Goal: Task Accomplishment & Management: Manage account settings

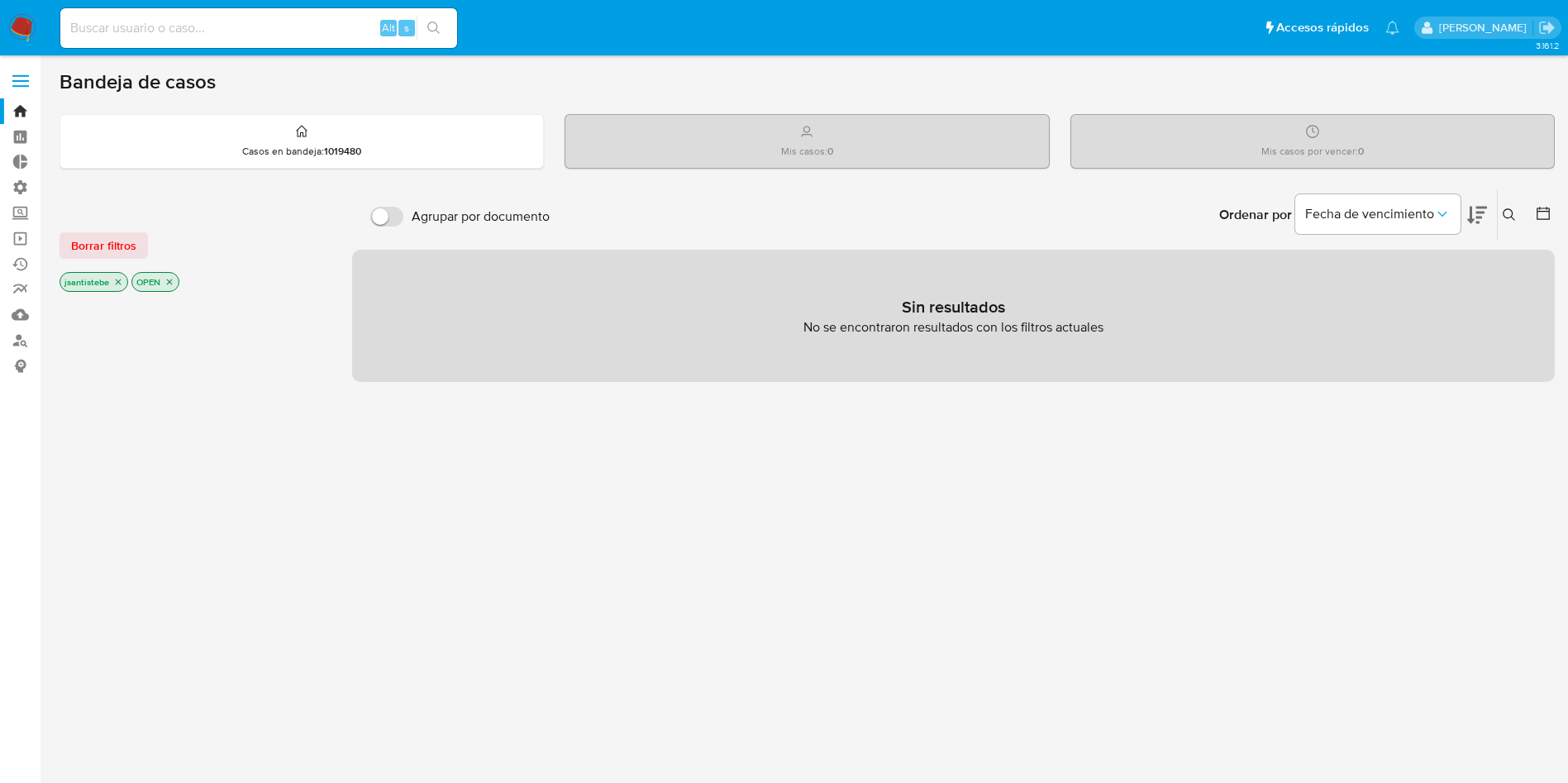
drag, startPoint x: 18, startPoint y: 73, endPoint x: 21, endPoint y: 95, distance: 22.2
click at [19, 74] on span at bounding box center [20, 75] width 17 height 3
click at [0, 0] on input "checkbox" at bounding box center [0, 0] width 0 height 0
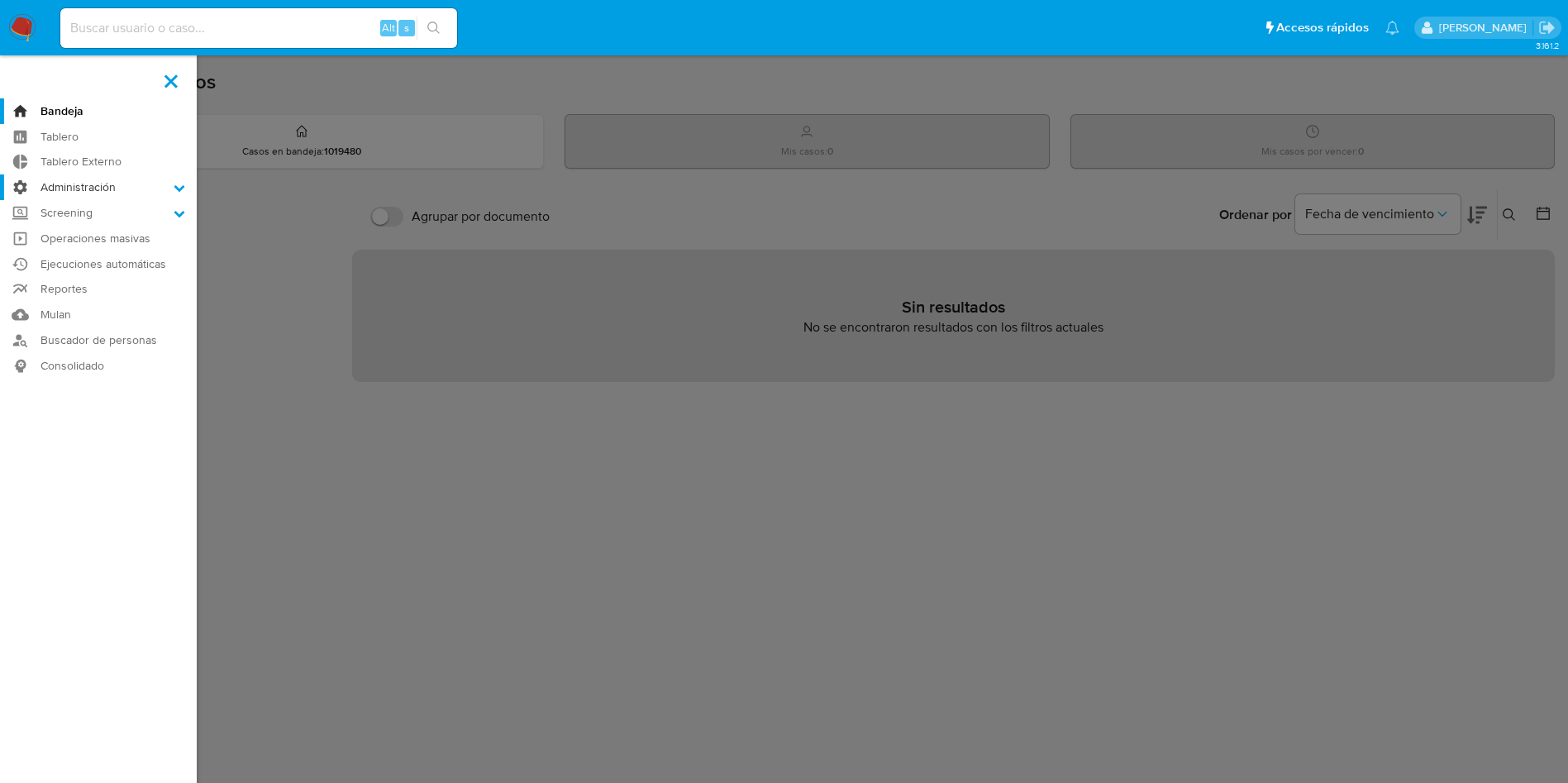
click at [113, 183] on label "Administración" at bounding box center [98, 187] width 197 height 25
click at [0, 0] on input "Administración" at bounding box center [0, 0] width 0 height 0
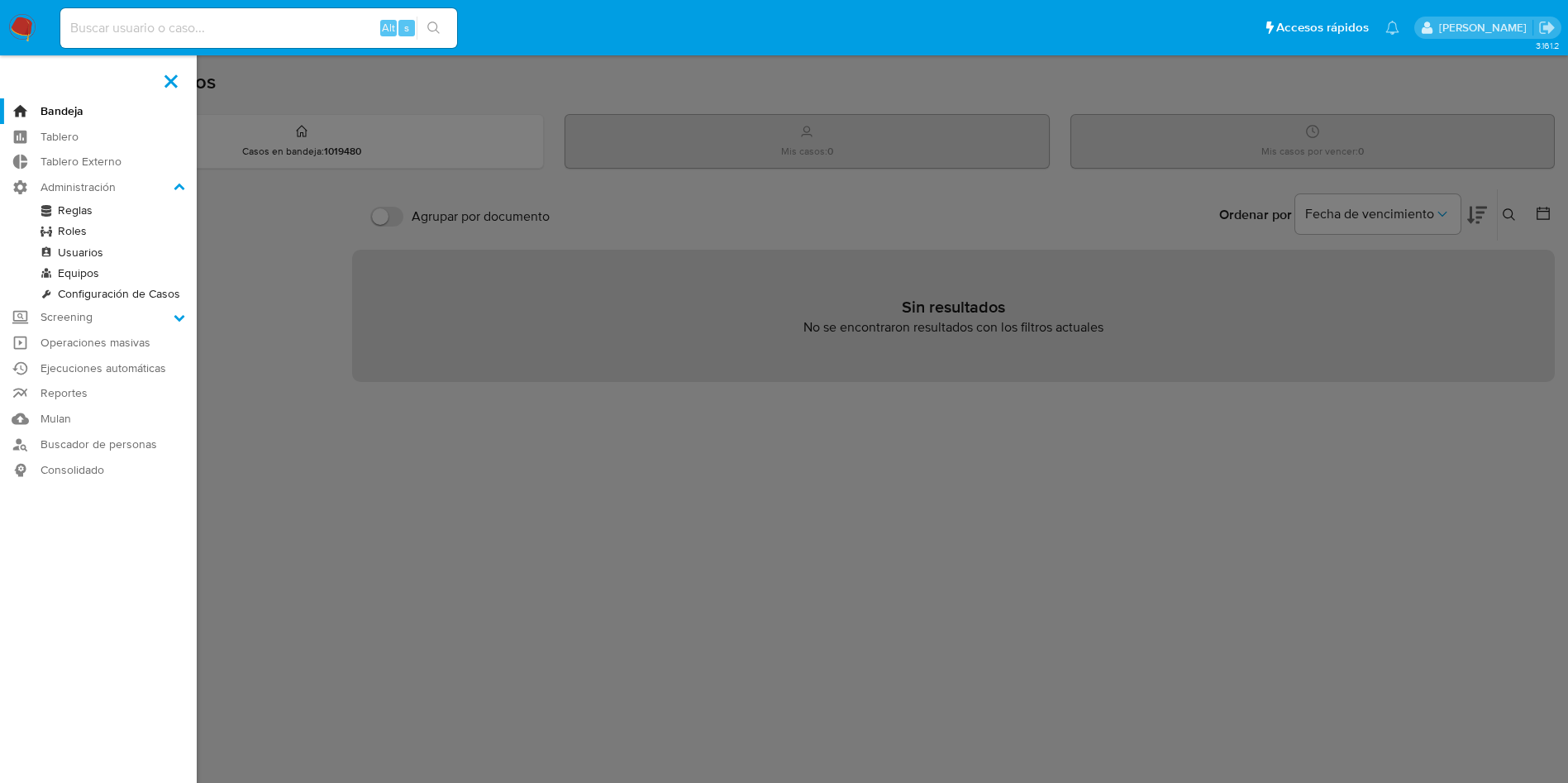
click at [66, 204] on link "Reglas" at bounding box center [98, 210] width 197 height 20
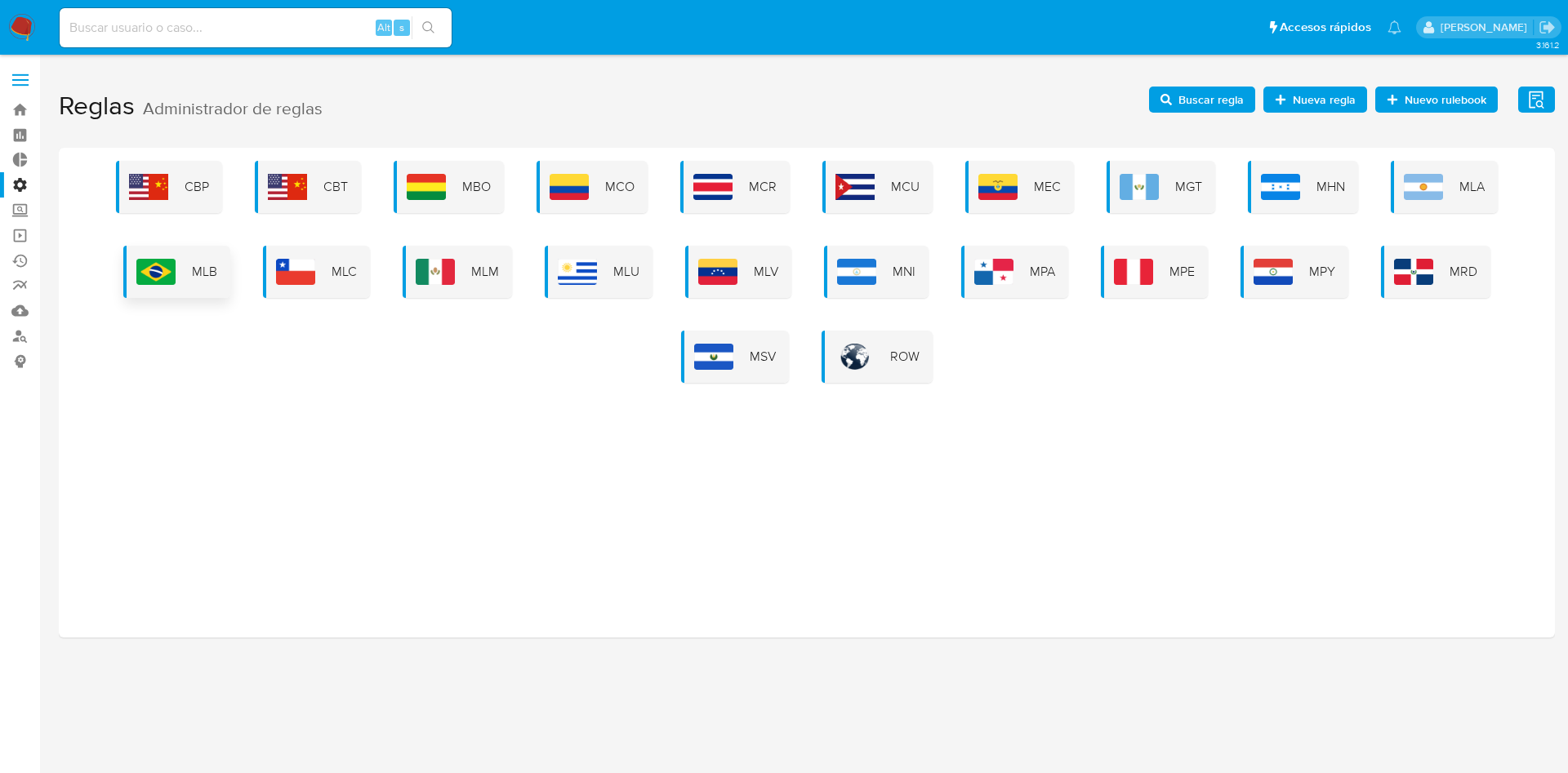
click at [156, 276] on img at bounding box center [156, 271] width 39 height 26
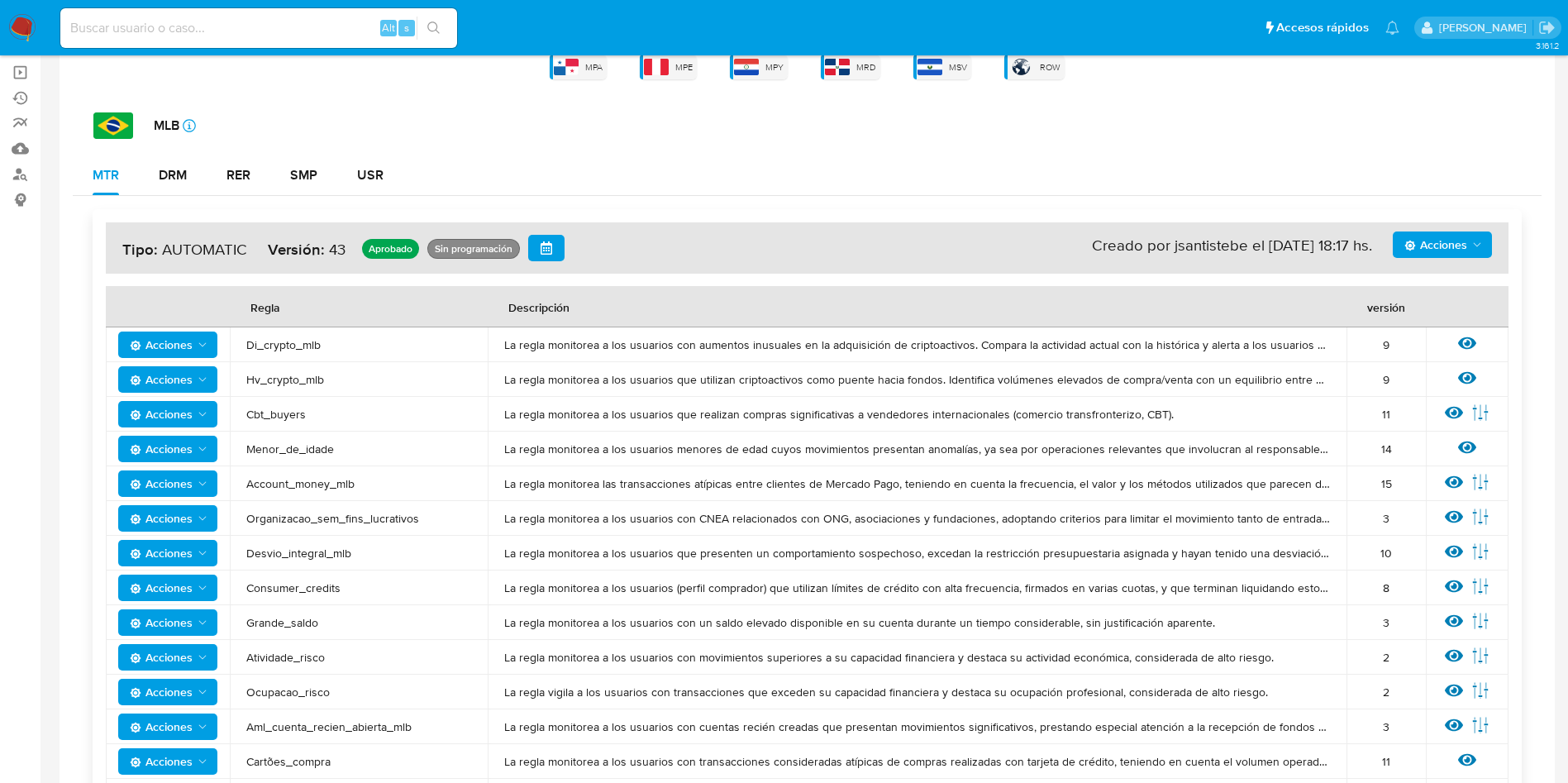
scroll to position [124, 0]
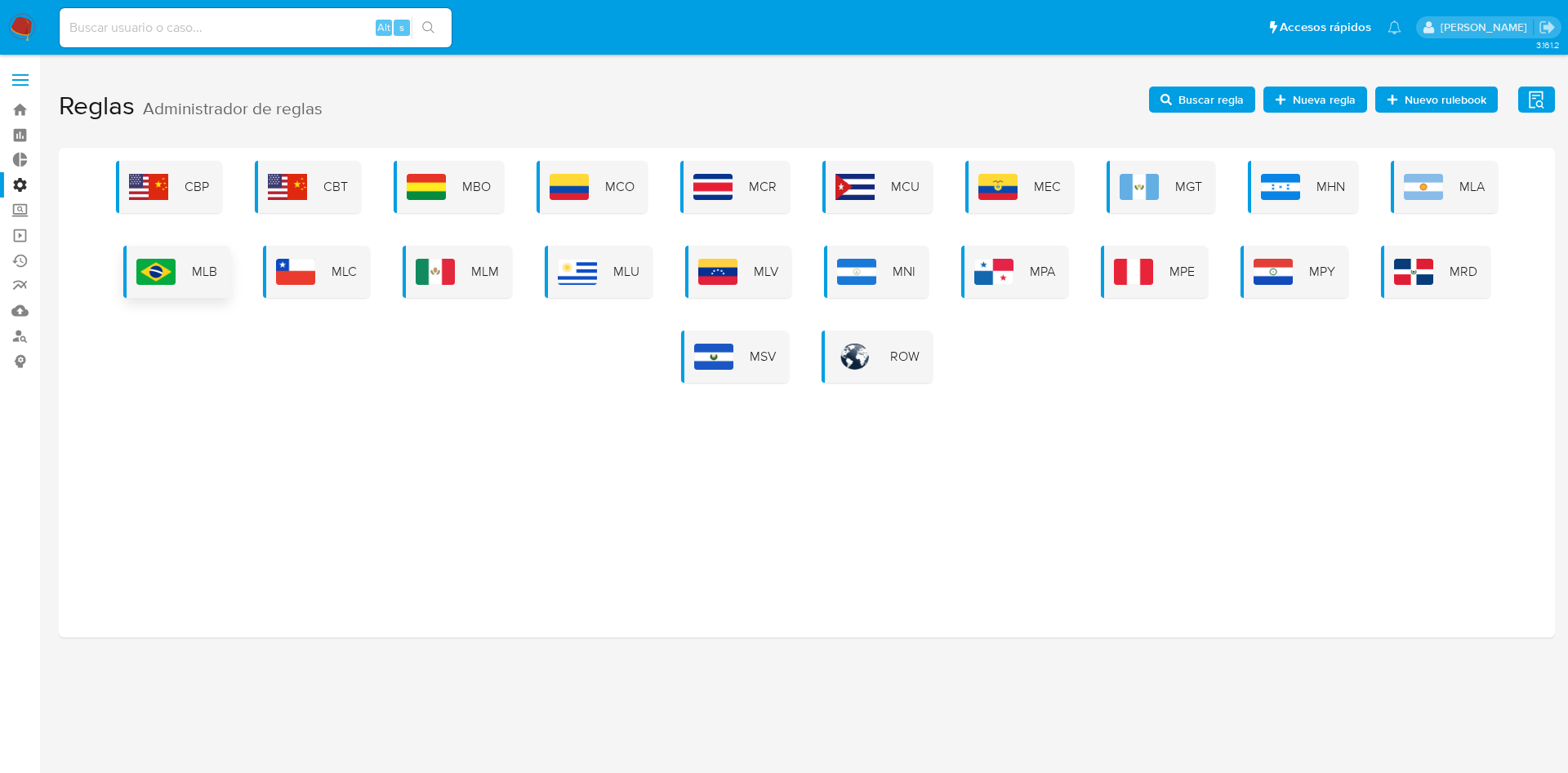
click at [154, 281] on img at bounding box center [156, 271] width 39 height 26
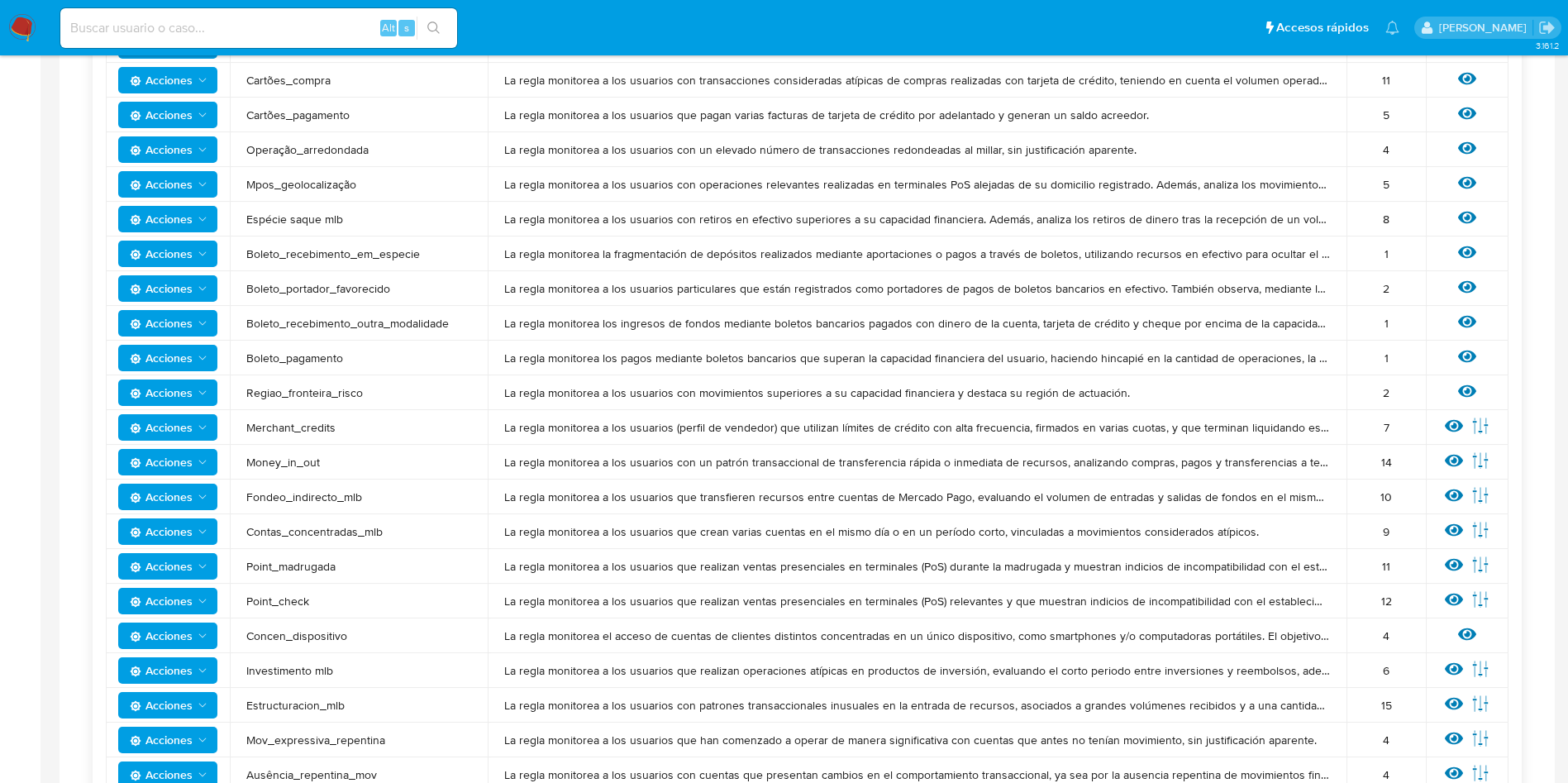
scroll to position [627, 0]
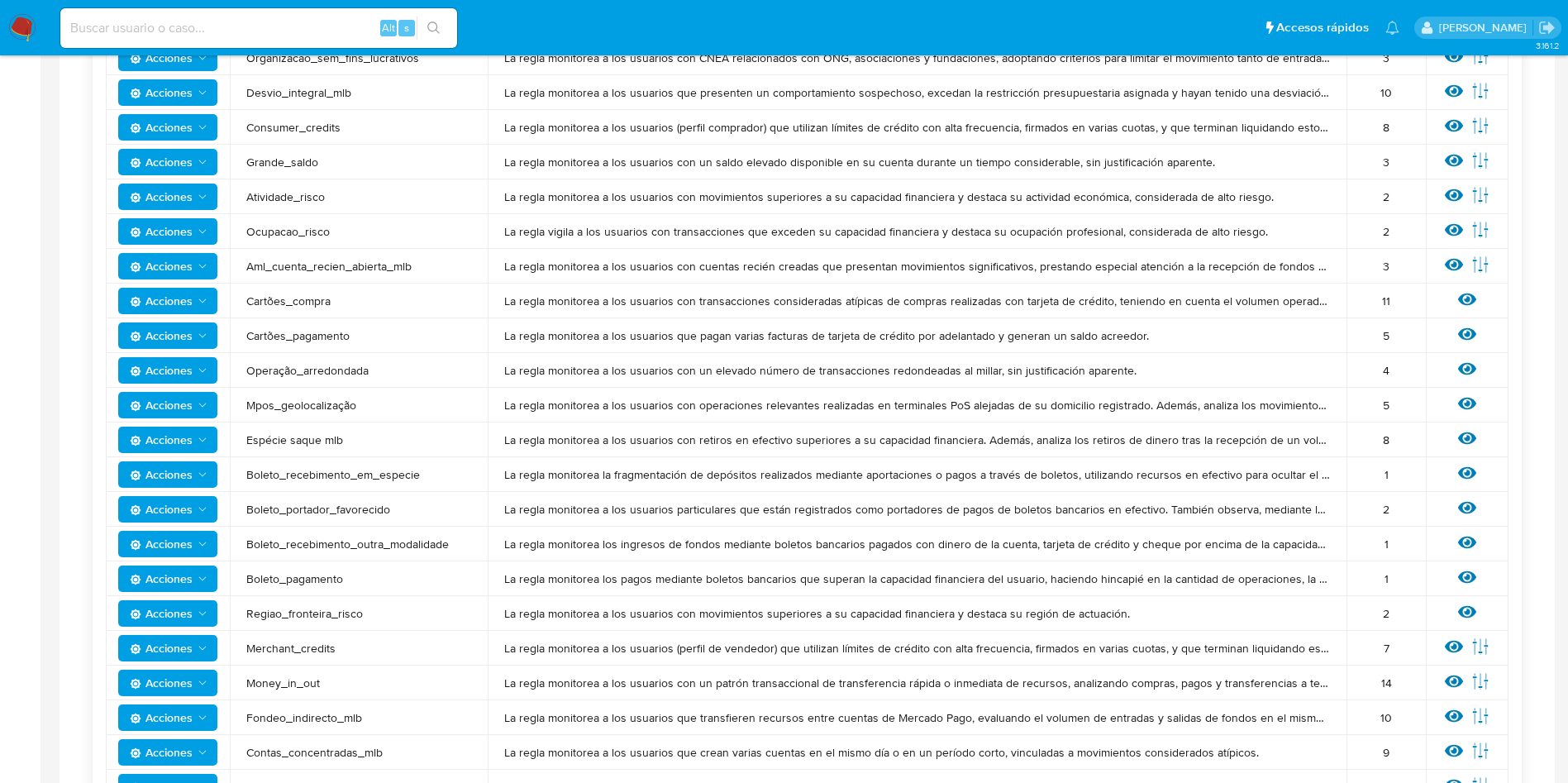
drag, startPoint x: 349, startPoint y: 440, endPoint x: 240, endPoint y: 329, distance: 155.6
click at [239, 329] on tbody "Acciones Di_crypto_mlb La regla monitorea a los usuarios con aumentos inusuales…" at bounding box center [807, 492] width 1403 height 1250
click at [307, 334] on span "Cartões_pagamento" at bounding box center [359, 335] width 225 height 15
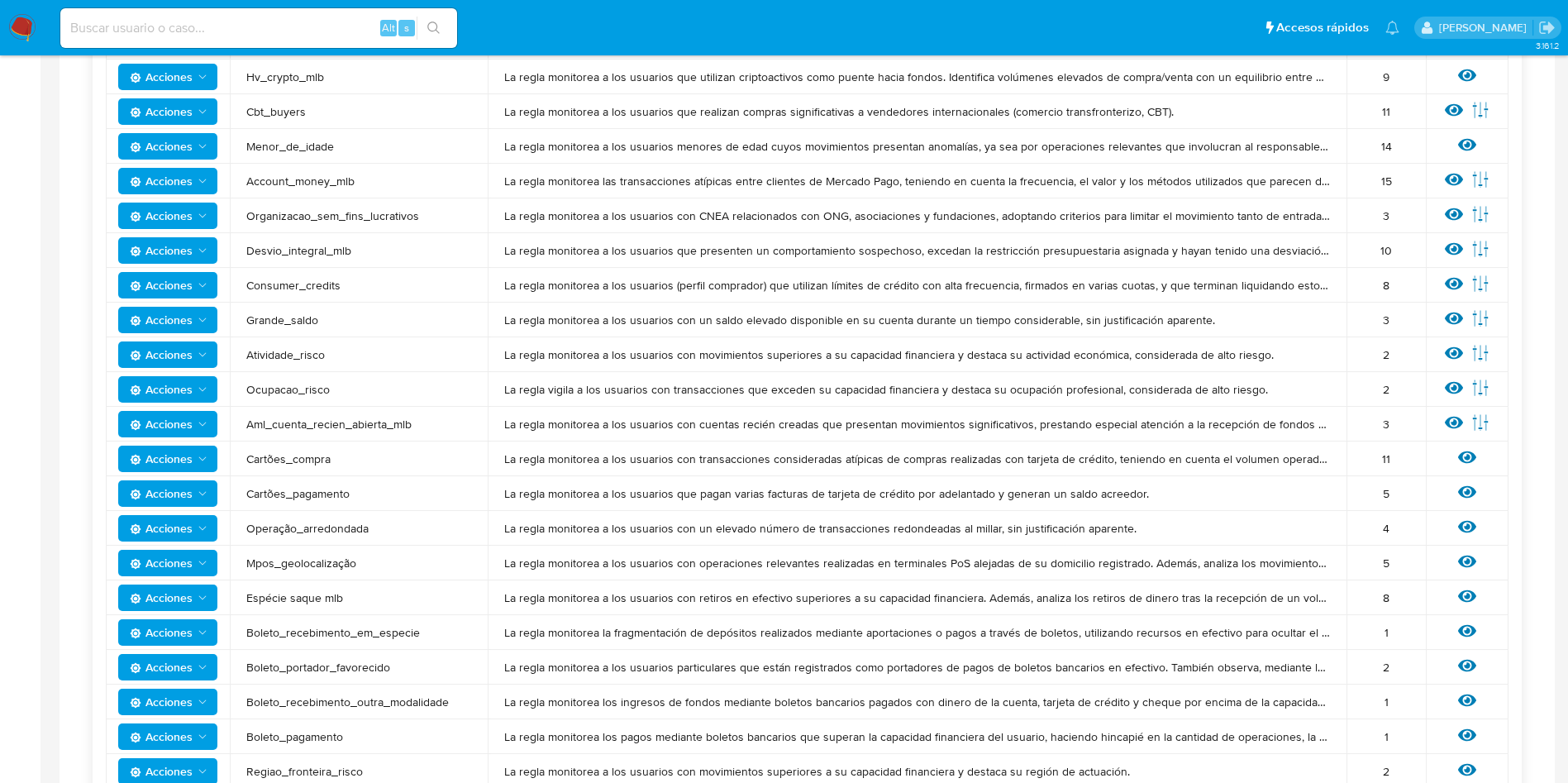
scroll to position [502, 0]
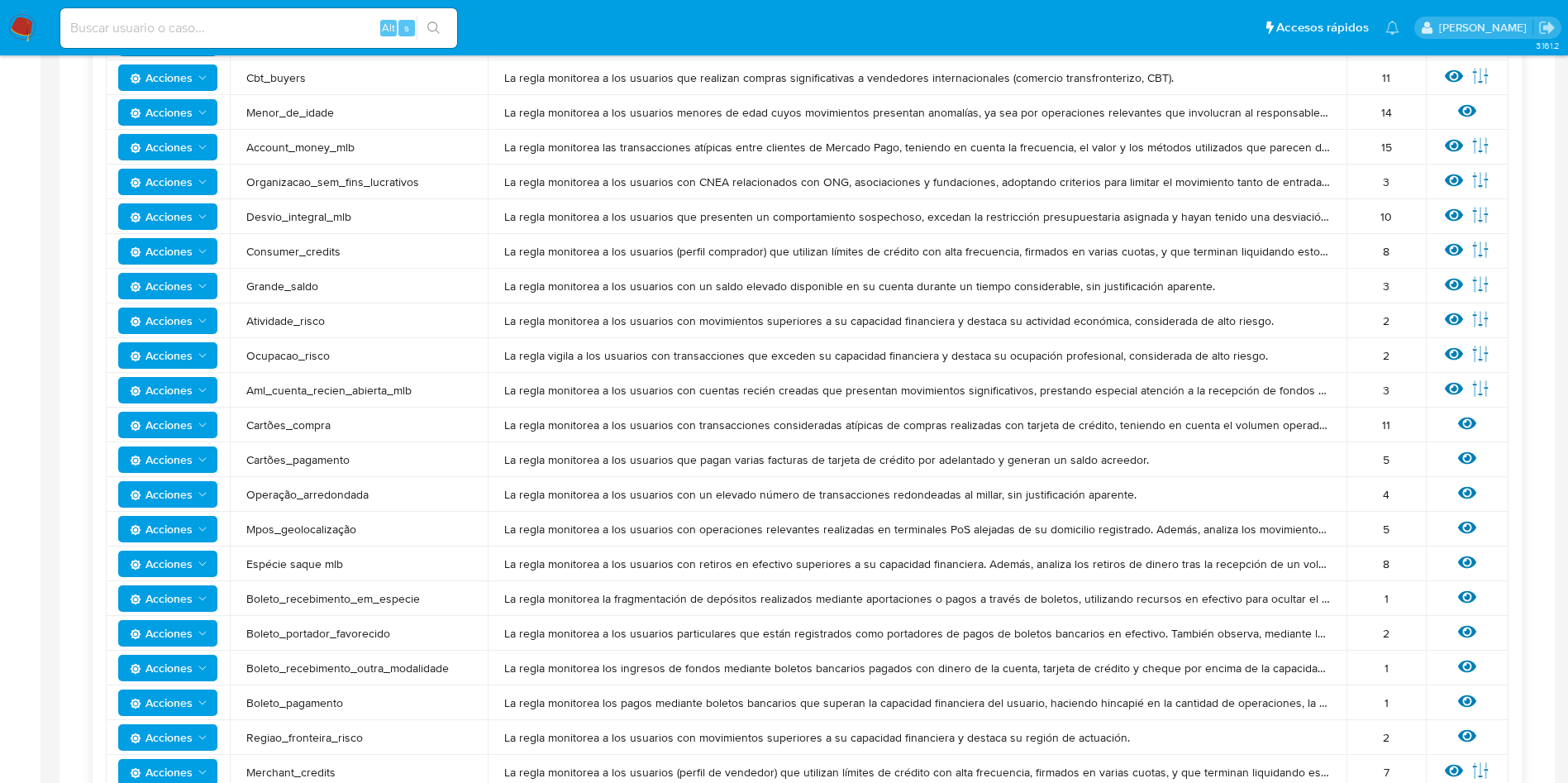
click at [1464, 209] on div "Ver regla Editar parámetros" at bounding box center [1467, 216] width 50 height 21
click at [1461, 209] on icon at bounding box center [1454, 215] width 19 height 19
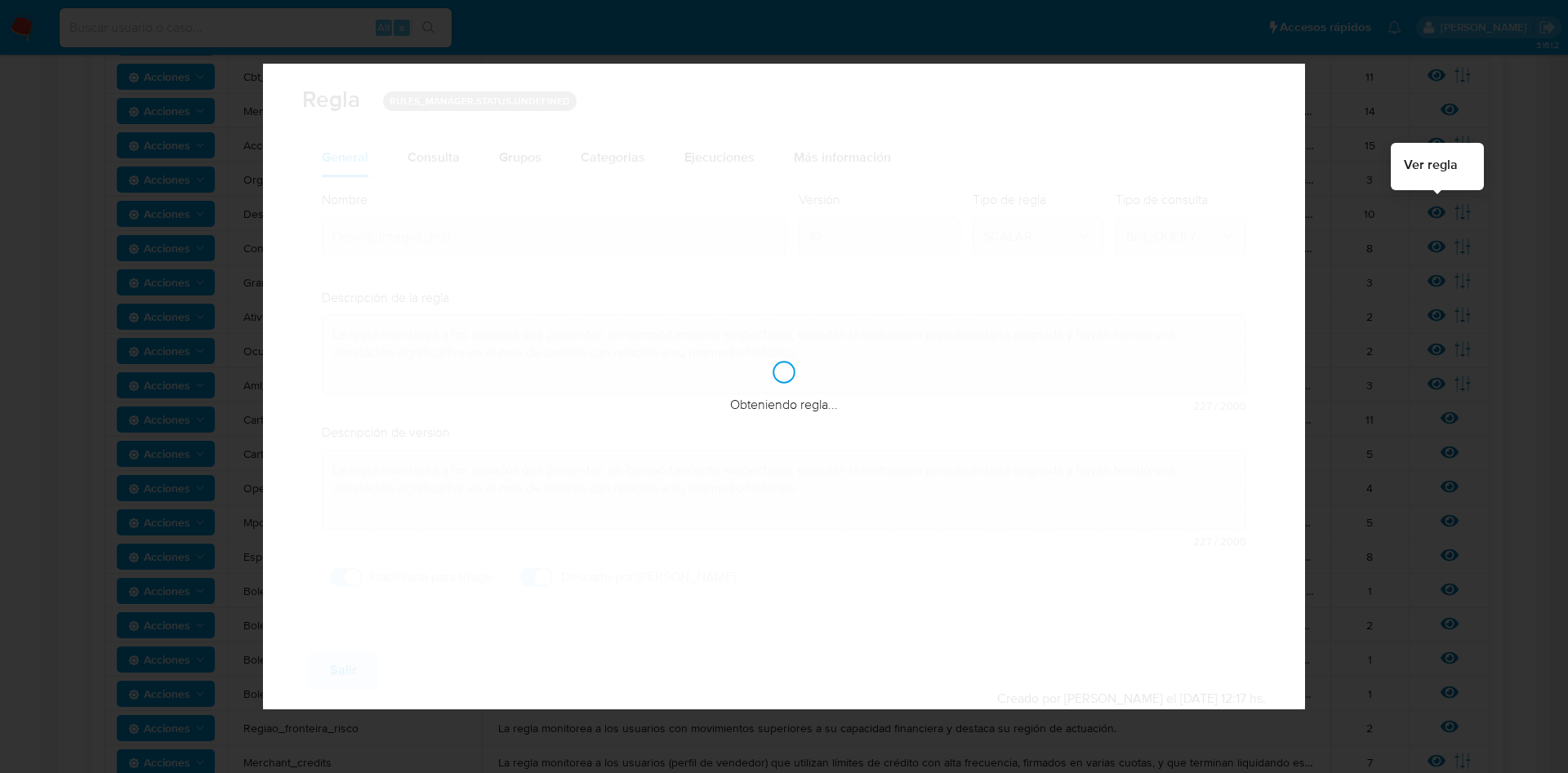
checkbox input "true"
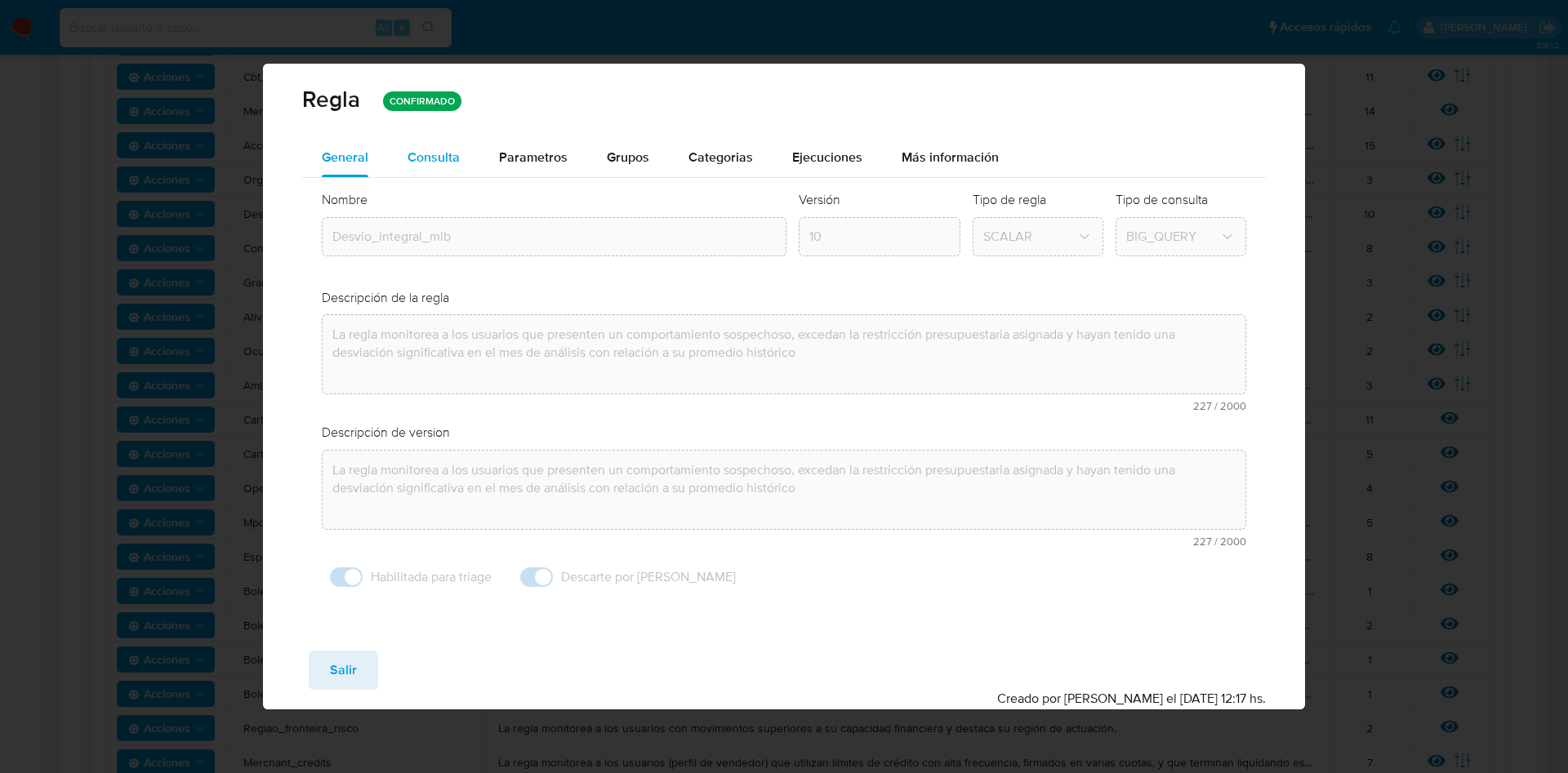
click at [448, 166] on span "Consulta" at bounding box center [433, 156] width 52 height 18
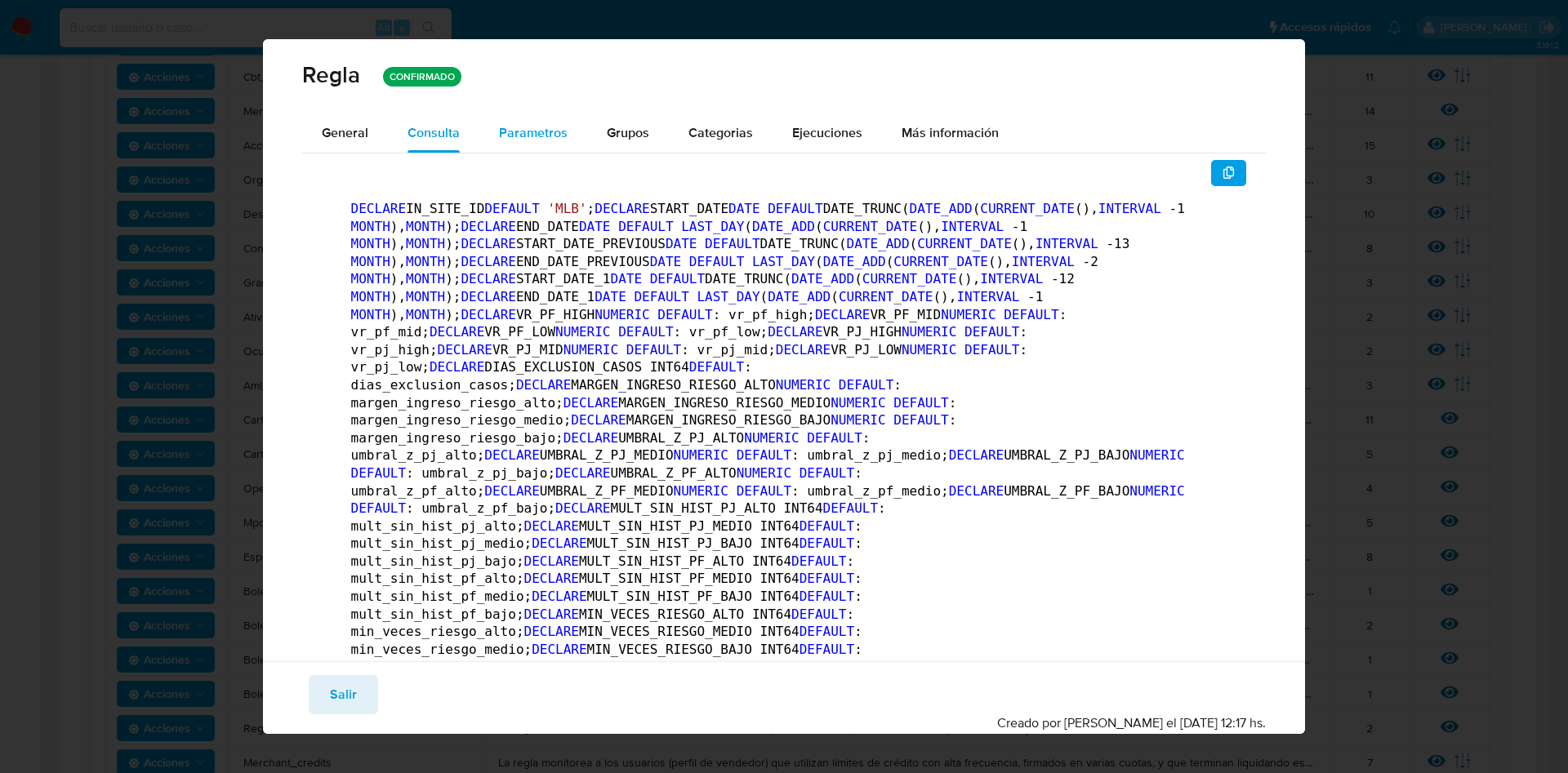
click at [524, 126] on span "Parametros" at bounding box center [533, 132] width 68 height 18
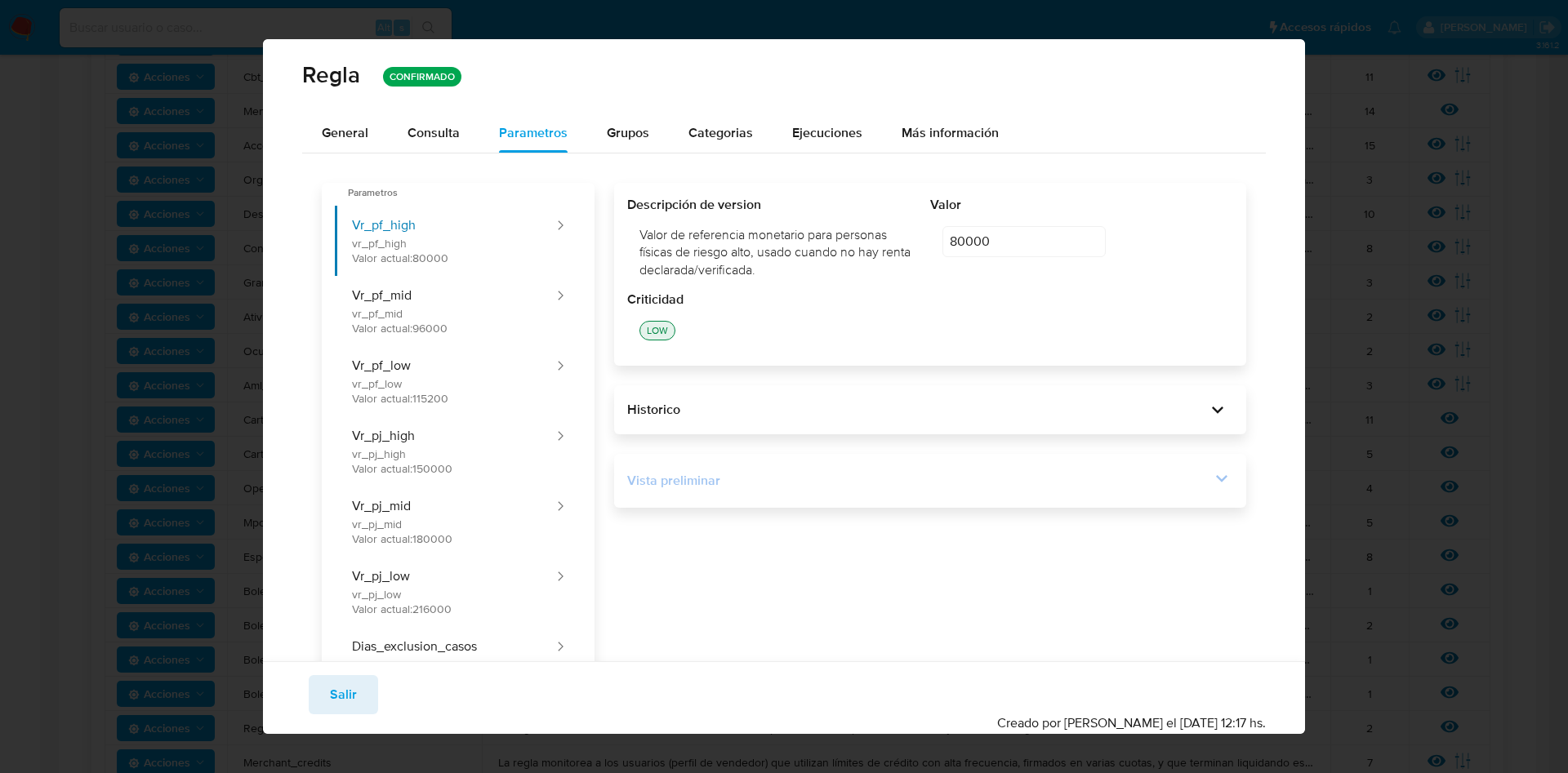
click at [1211, 472] on icon at bounding box center [1221, 478] width 23 height 23
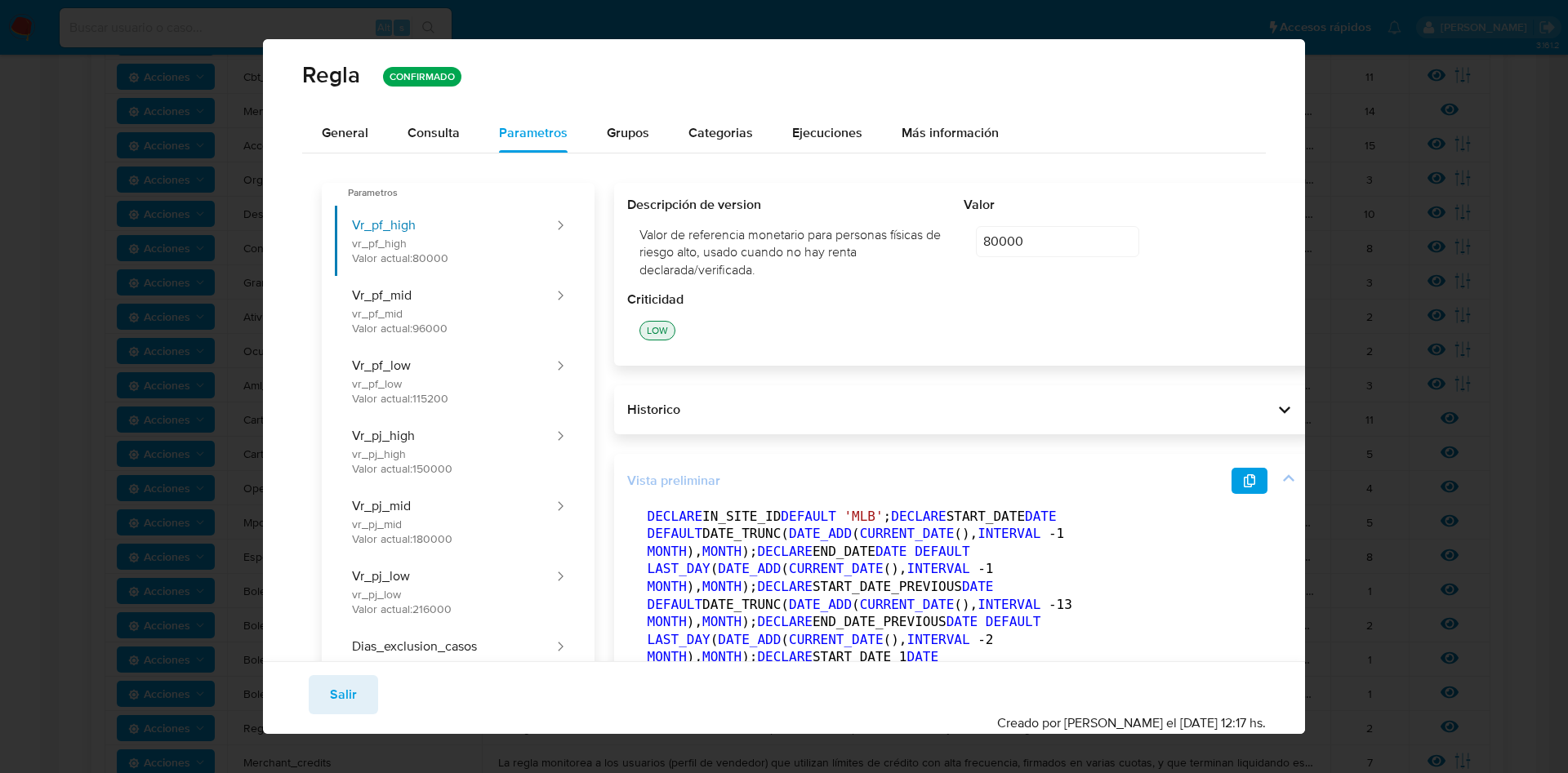
click at [1159, 494] on div "Vista preliminar" at bounding box center [963, 480] width 673 height 28
click at [1243, 475] on icon "button" at bounding box center [1249, 481] width 12 height 13
click at [431, 134] on span "Consulta" at bounding box center [433, 132] width 52 height 18
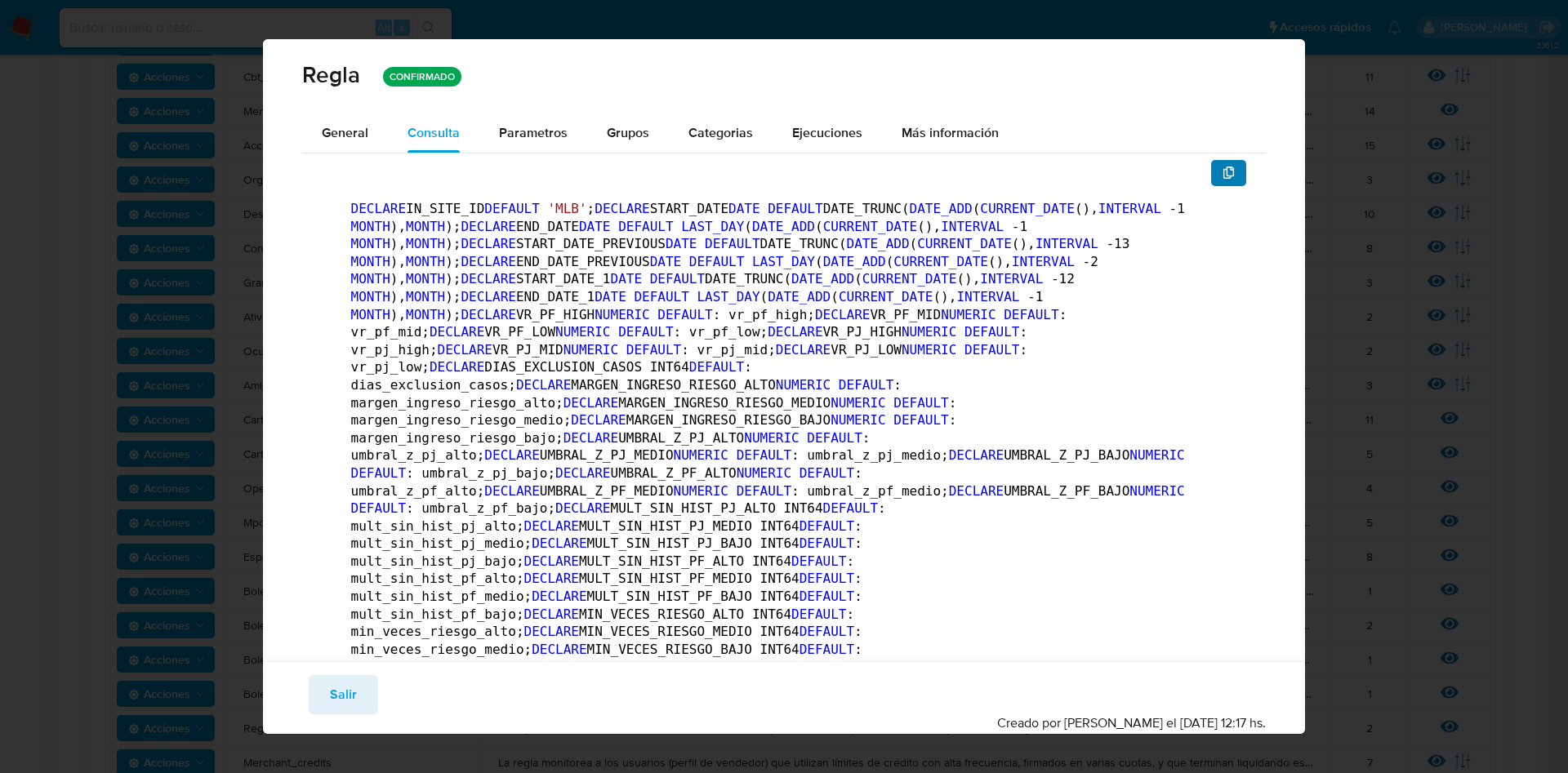
click at [1220, 165] on button "button" at bounding box center [1228, 172] width 36 height 26
click at [351, 116] on div "General" at bounding box center [345, 133] width 46 height 39
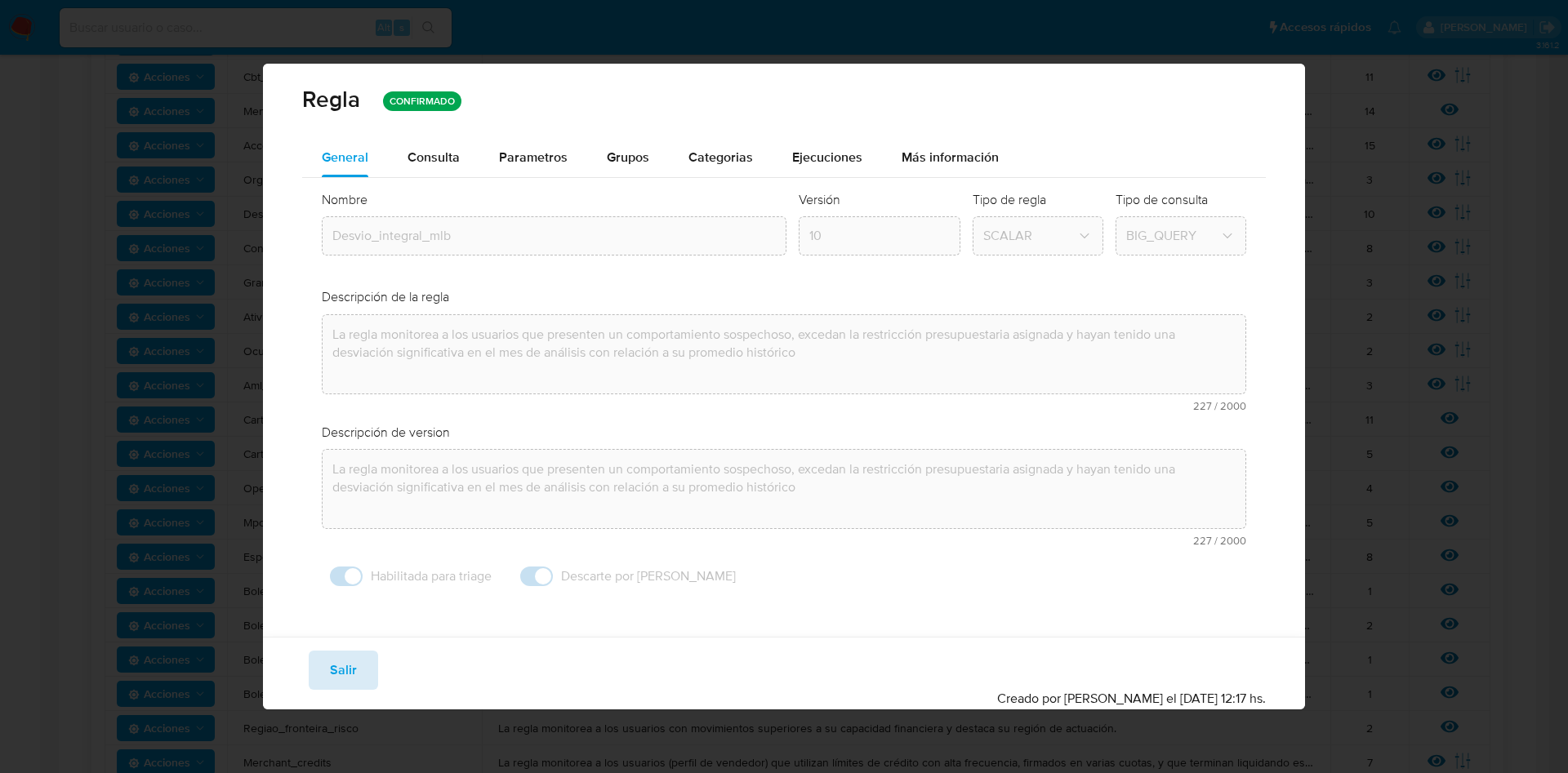
click at [321, 679] on button "Salir" at bounding box center [343, 670] width 69 height 39
type input "1"
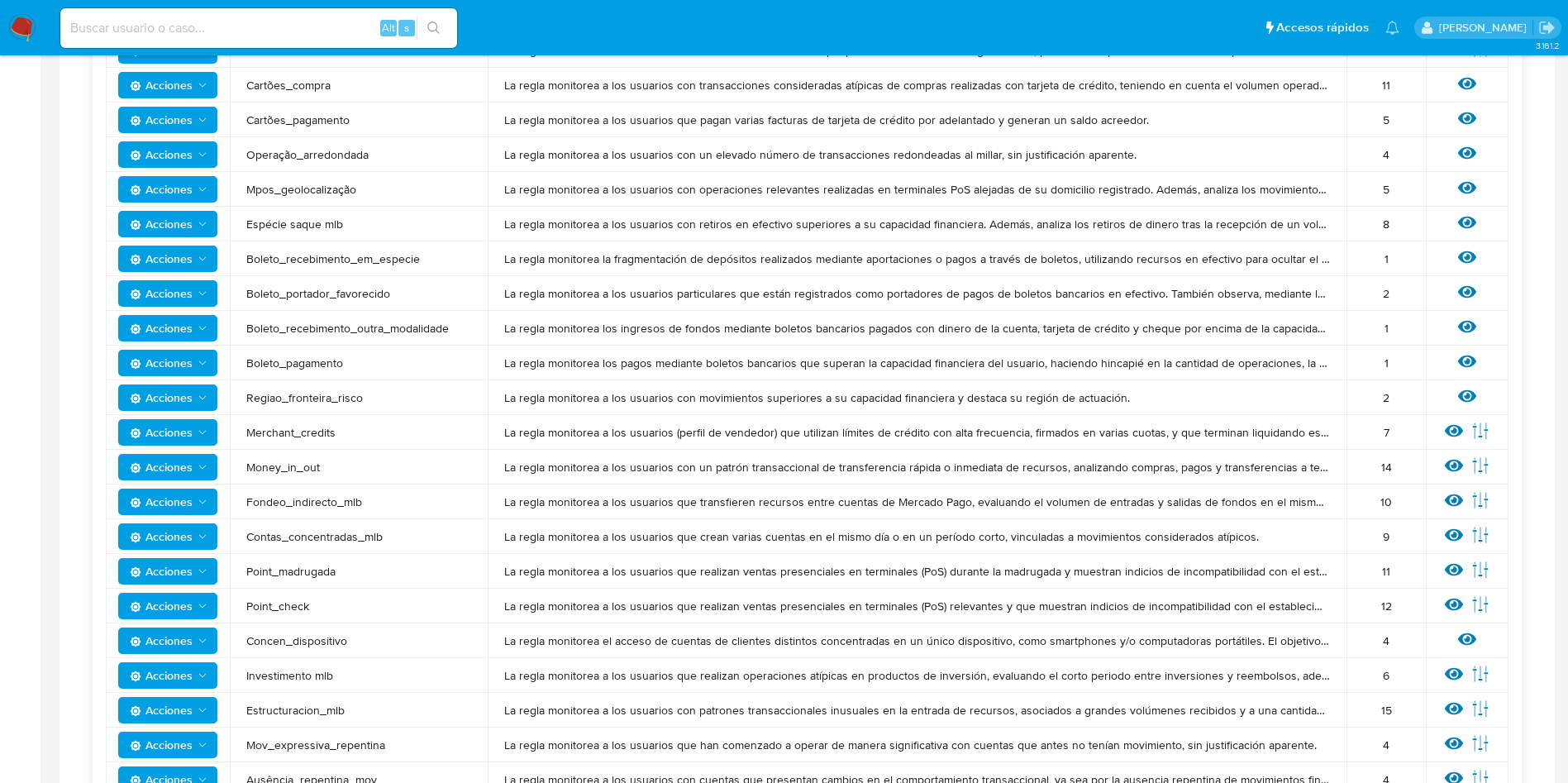
scroll to position [875, 0]
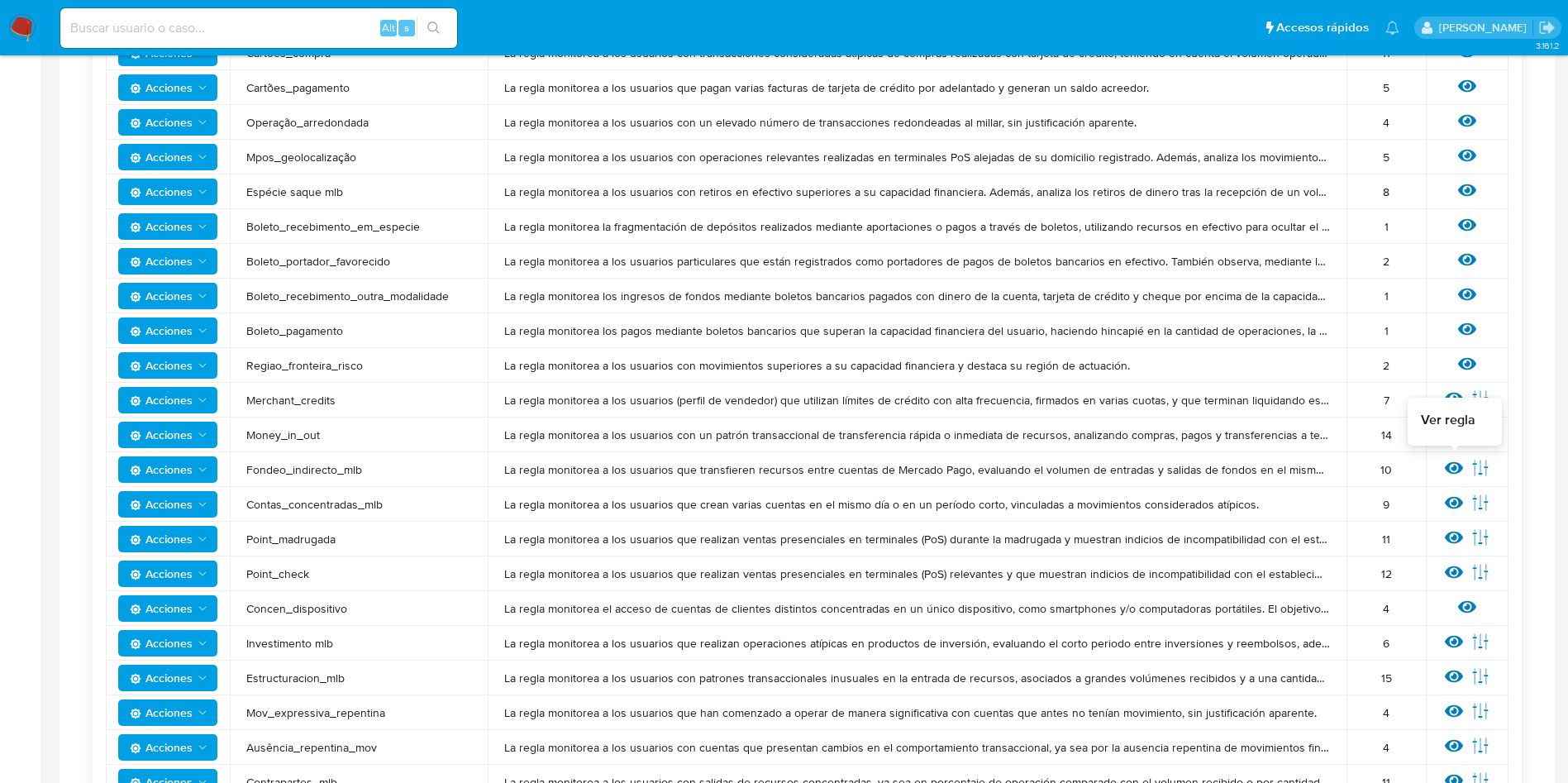
click at [1446, 459] on icon at bounding box center [1454, 468] width 19 height 19
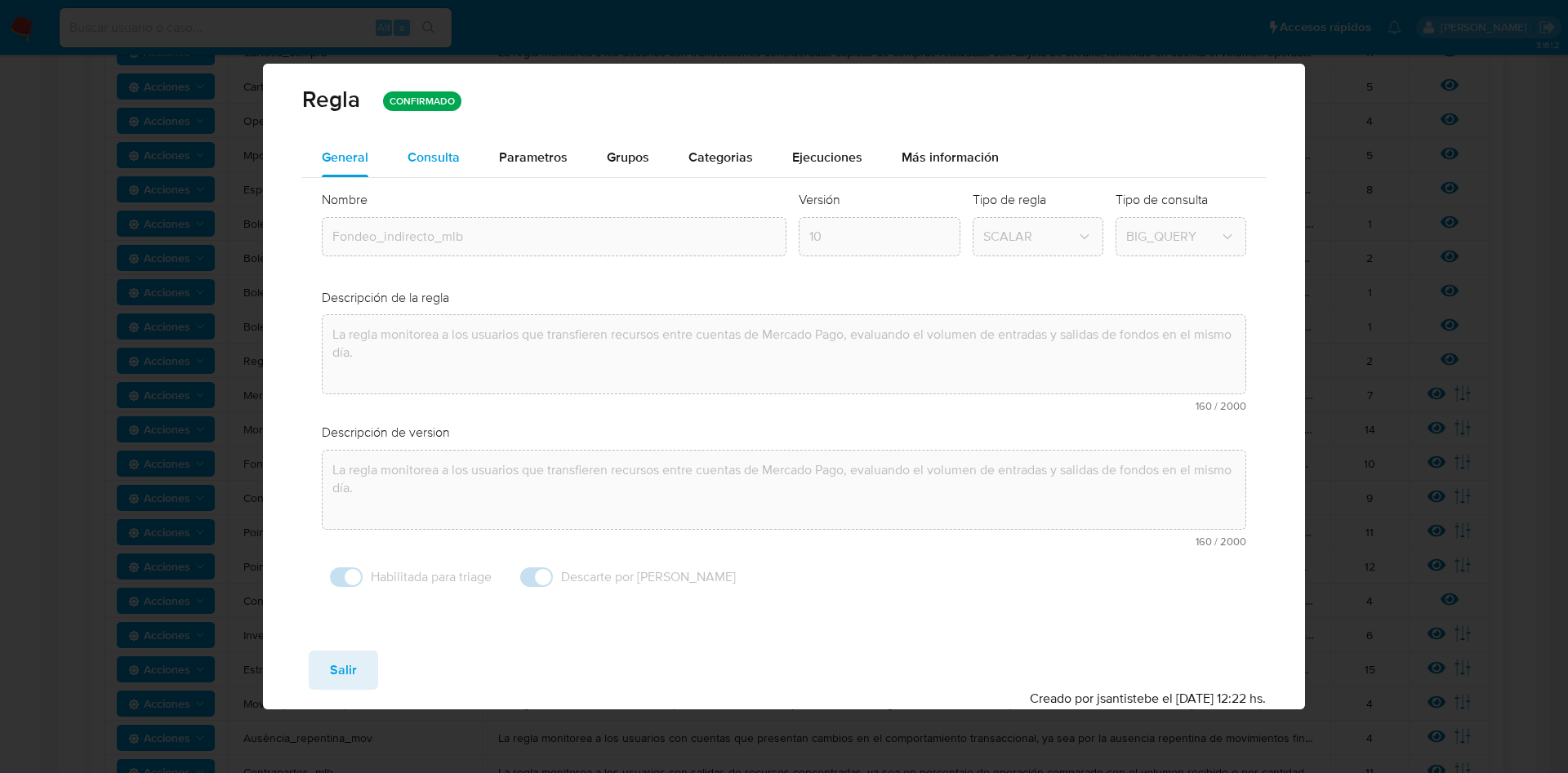
click at [437, 154] on span "Consulta" at bounding box center [433, 156] width 52 height 18
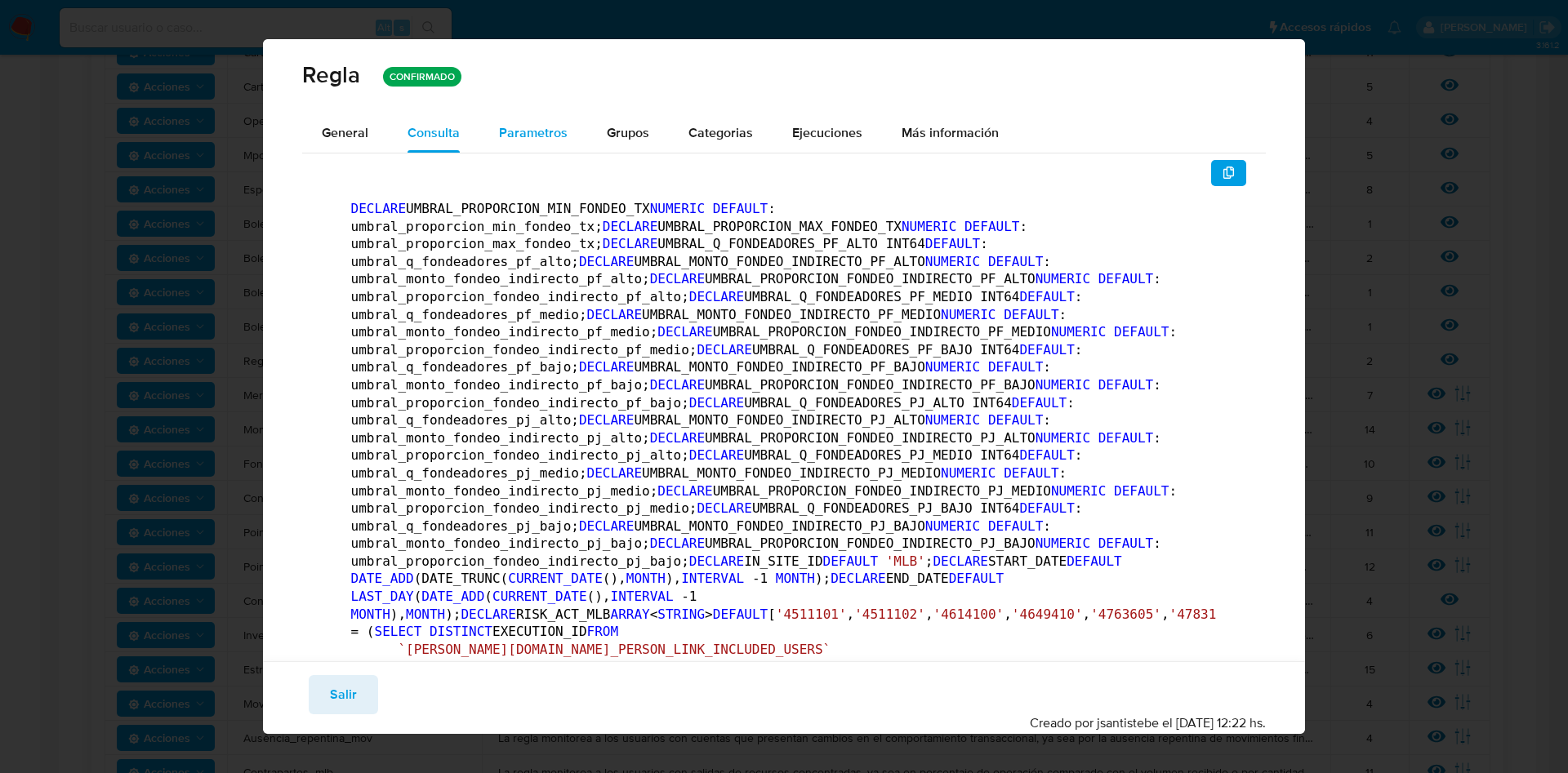
click at [534, 135] on span "Parametros" at bounding box center [533, 132] width 68 height 18
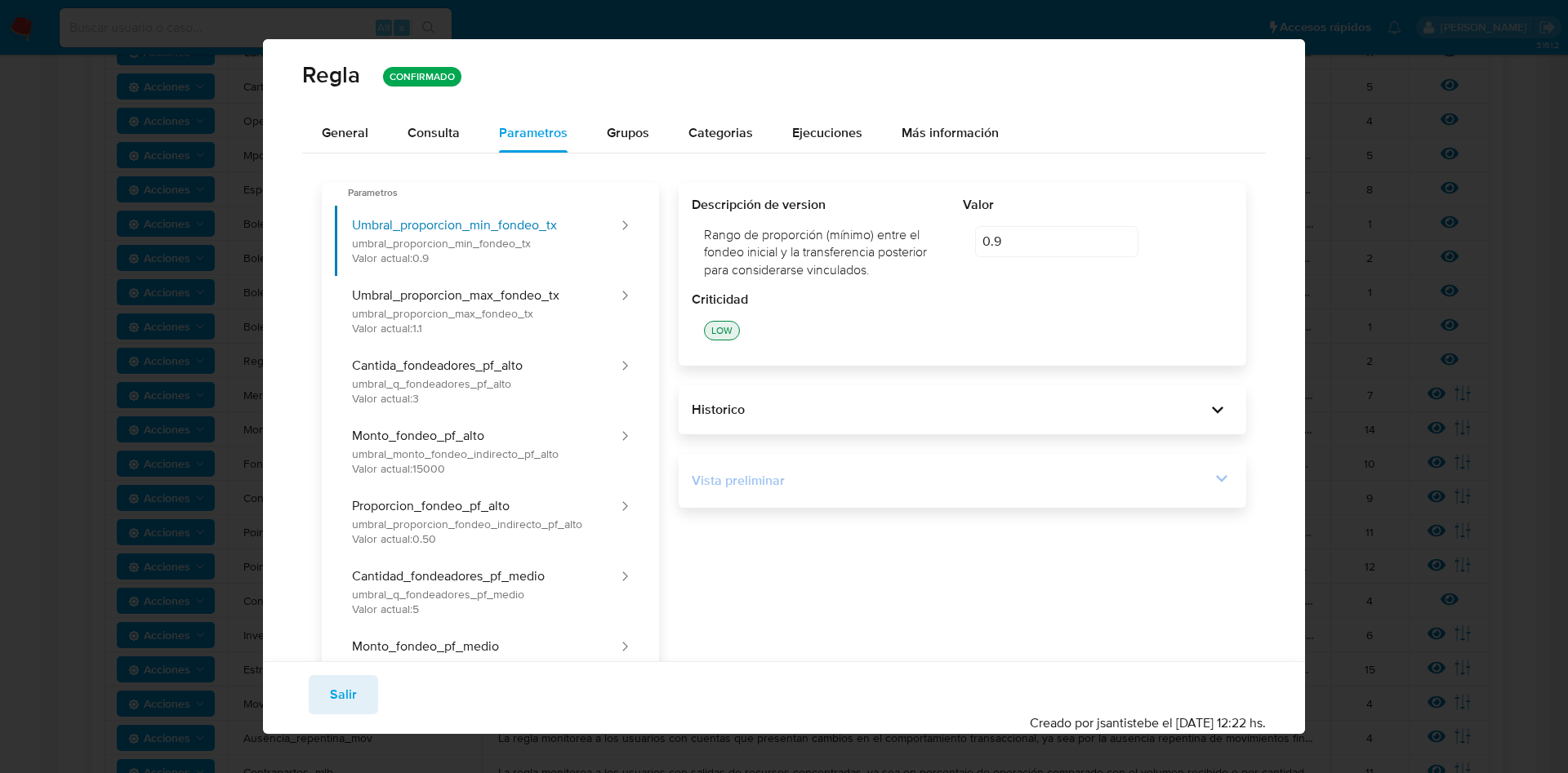
click at [1210, 481] on icon at bounding box center [1221, 478] width 23 height 23
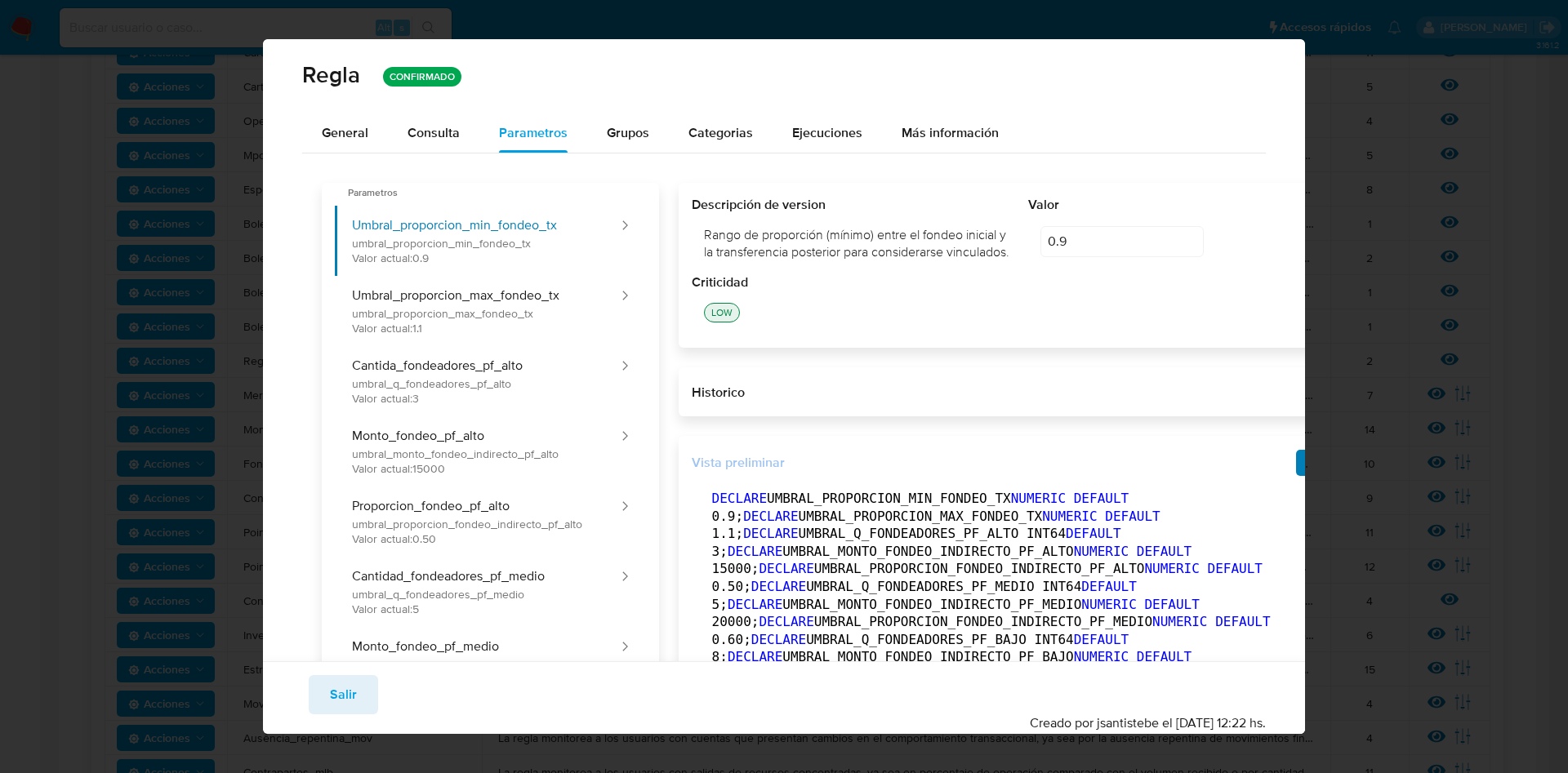
click at [1307, 469] on icon "button" at bounding box center [1314, 463] width 13 height 13
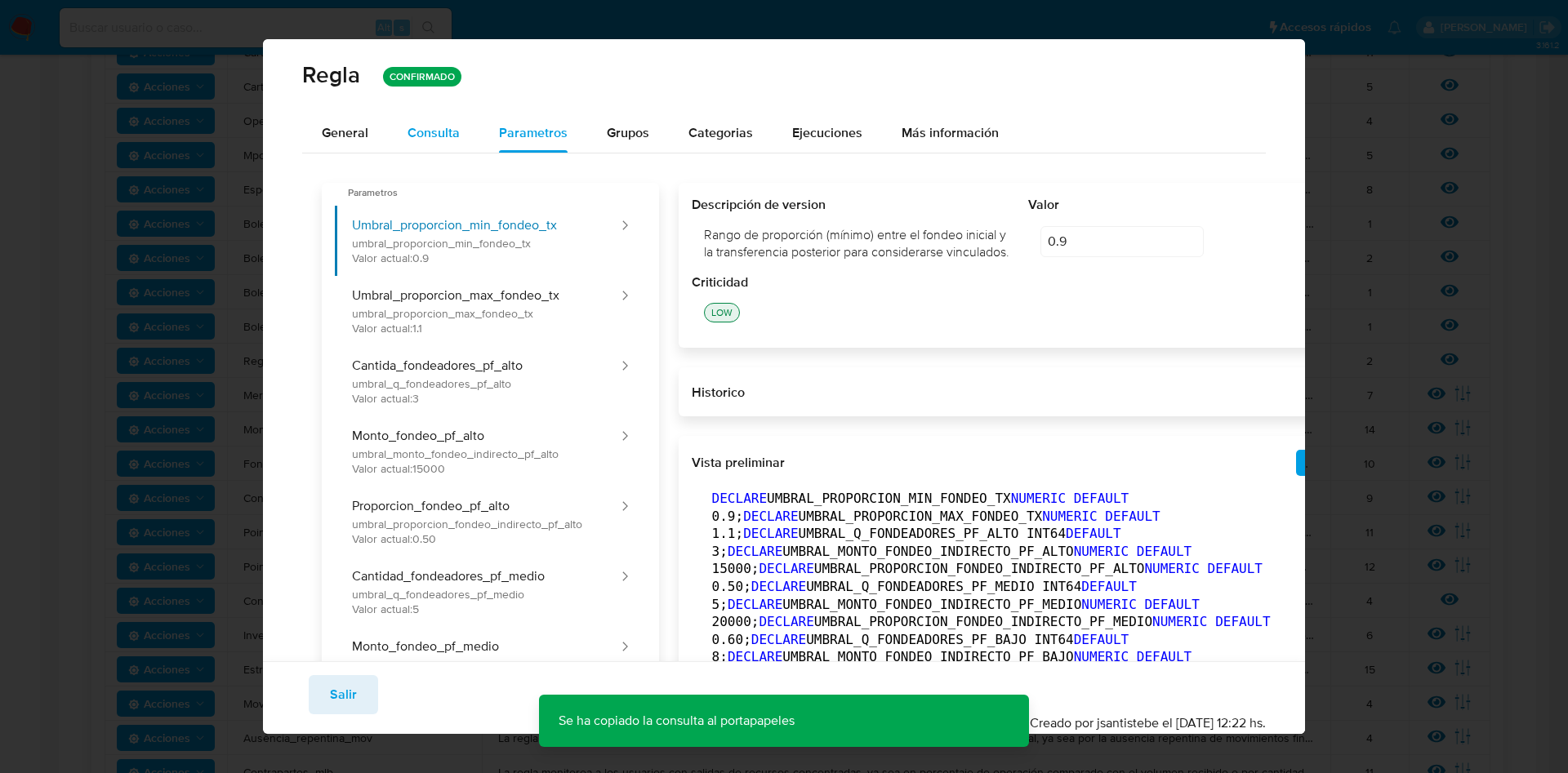
click at [447, 136] on span "Consulta" at bounding box center [433, 132] width 52 height 18
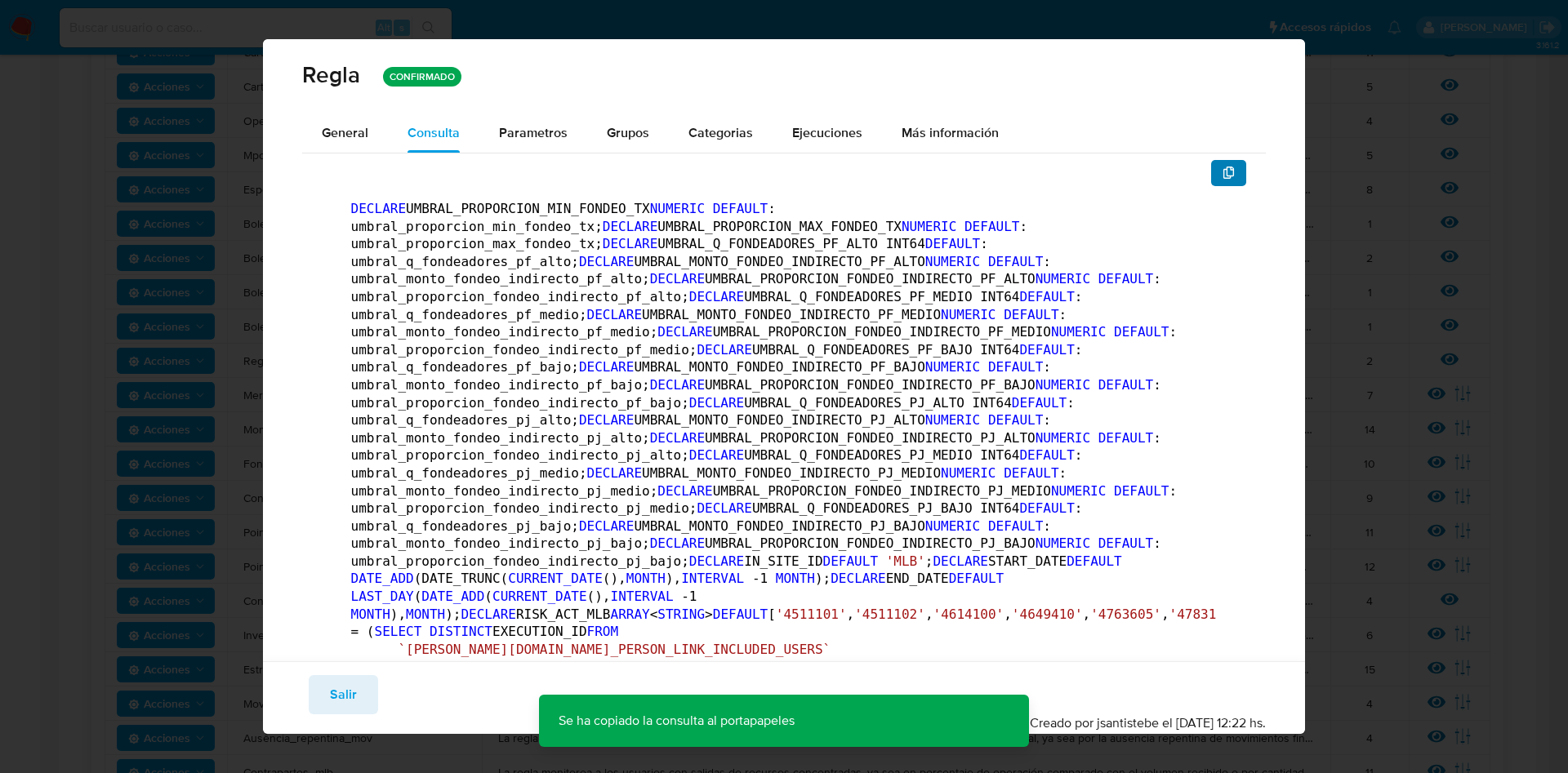
click at [1216, 164] on button "button" at bounding box center [1228, 172] width 36 height 26
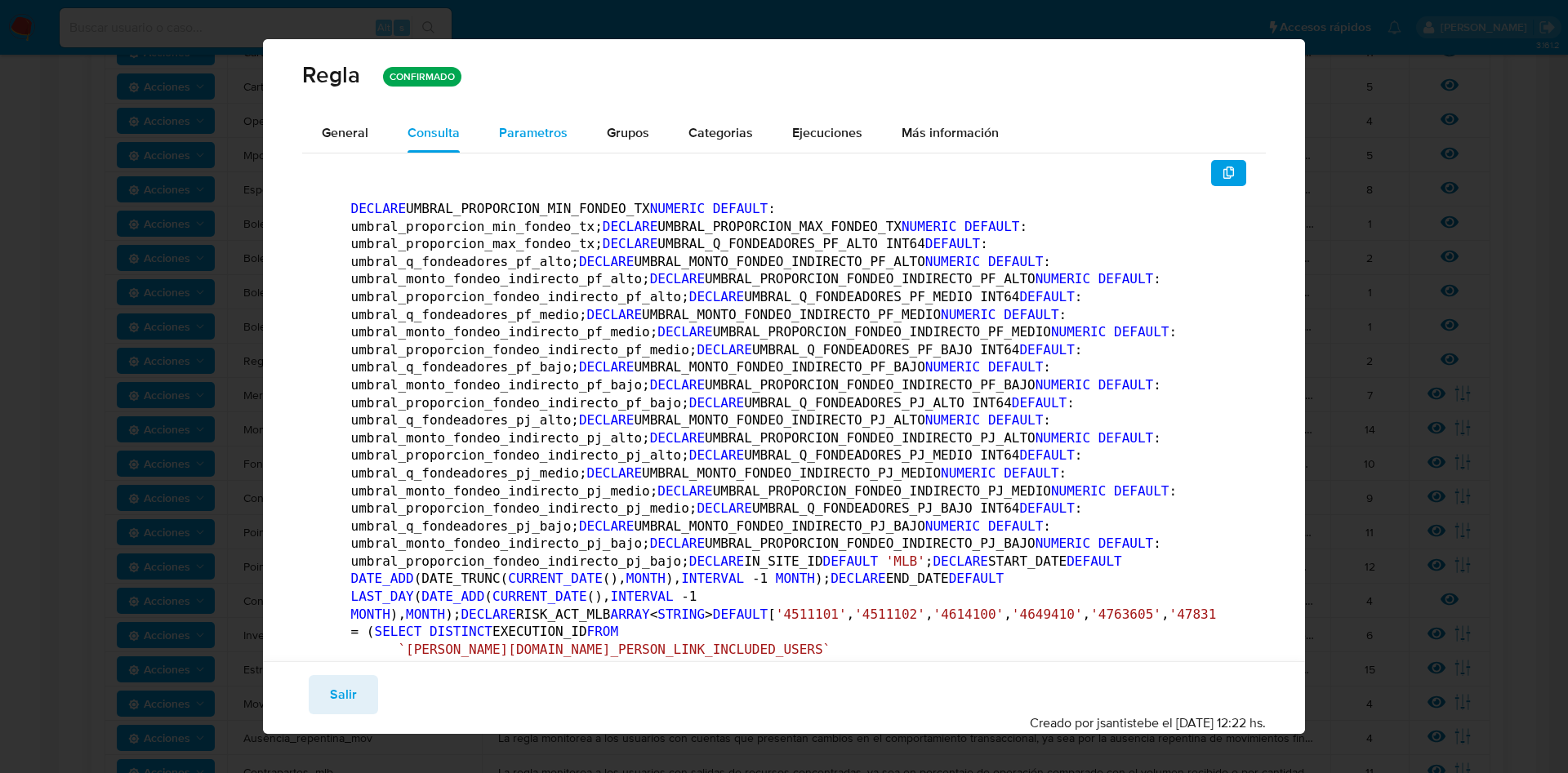
click at [555, 131] on span "Parametros" at bounding box center [533, 132] width 68 height 18
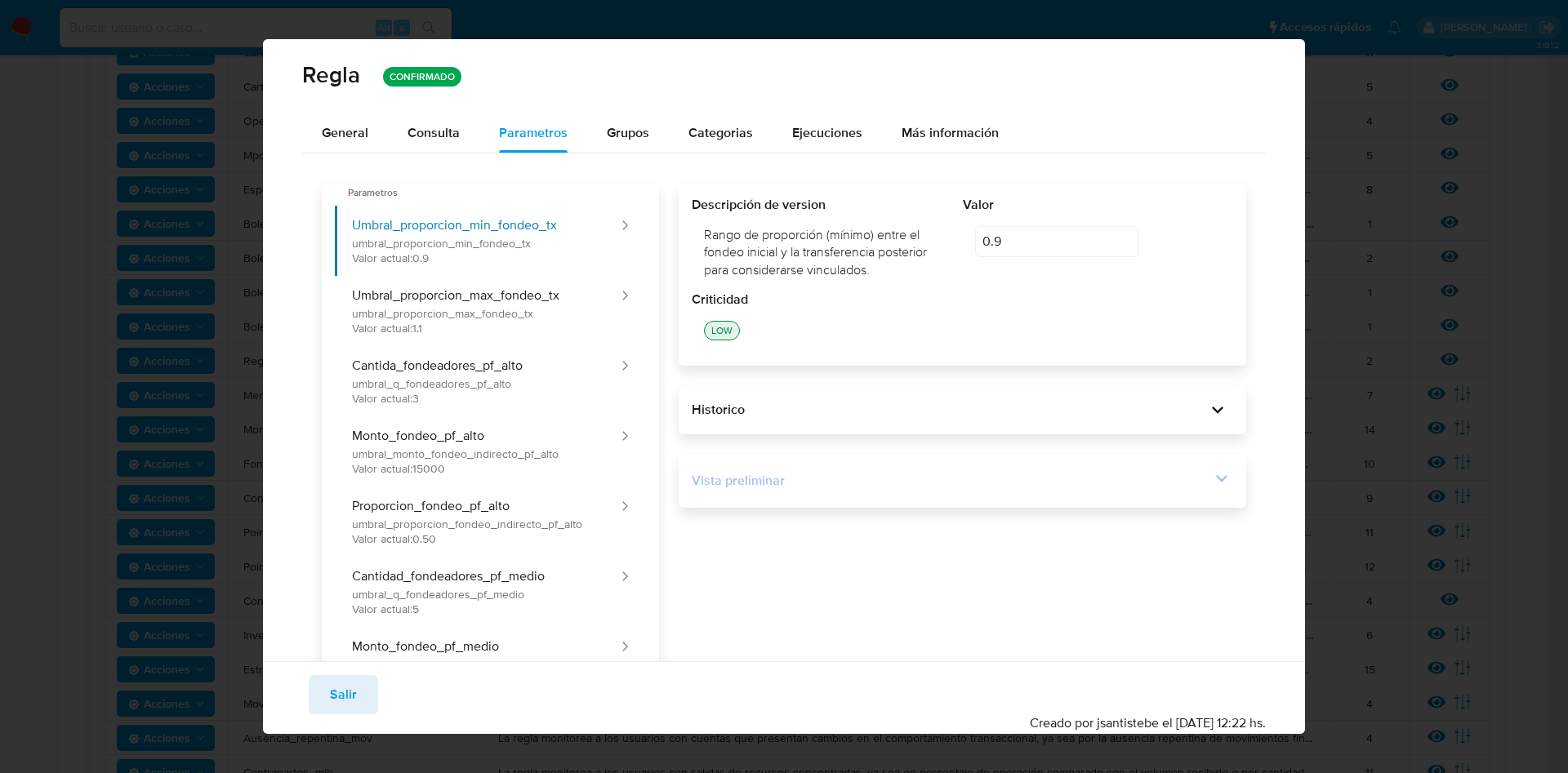
click at [1183, 477] on div "Vista preliminar" at bounding box center [951, 480] width 519 height 18
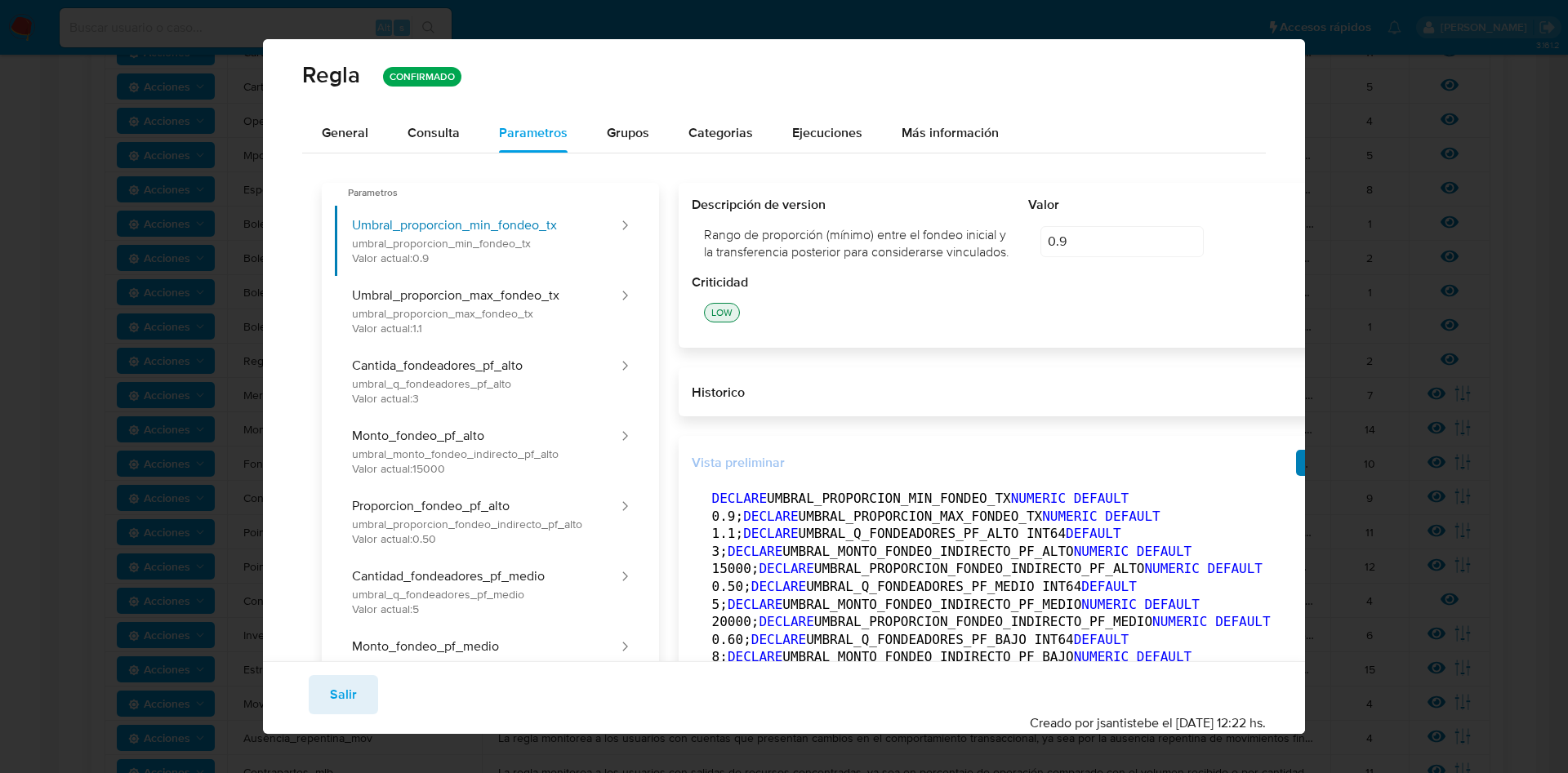
click at [1295, 476] on button "button" at bounding box center [1313, 462] width 36 height 26
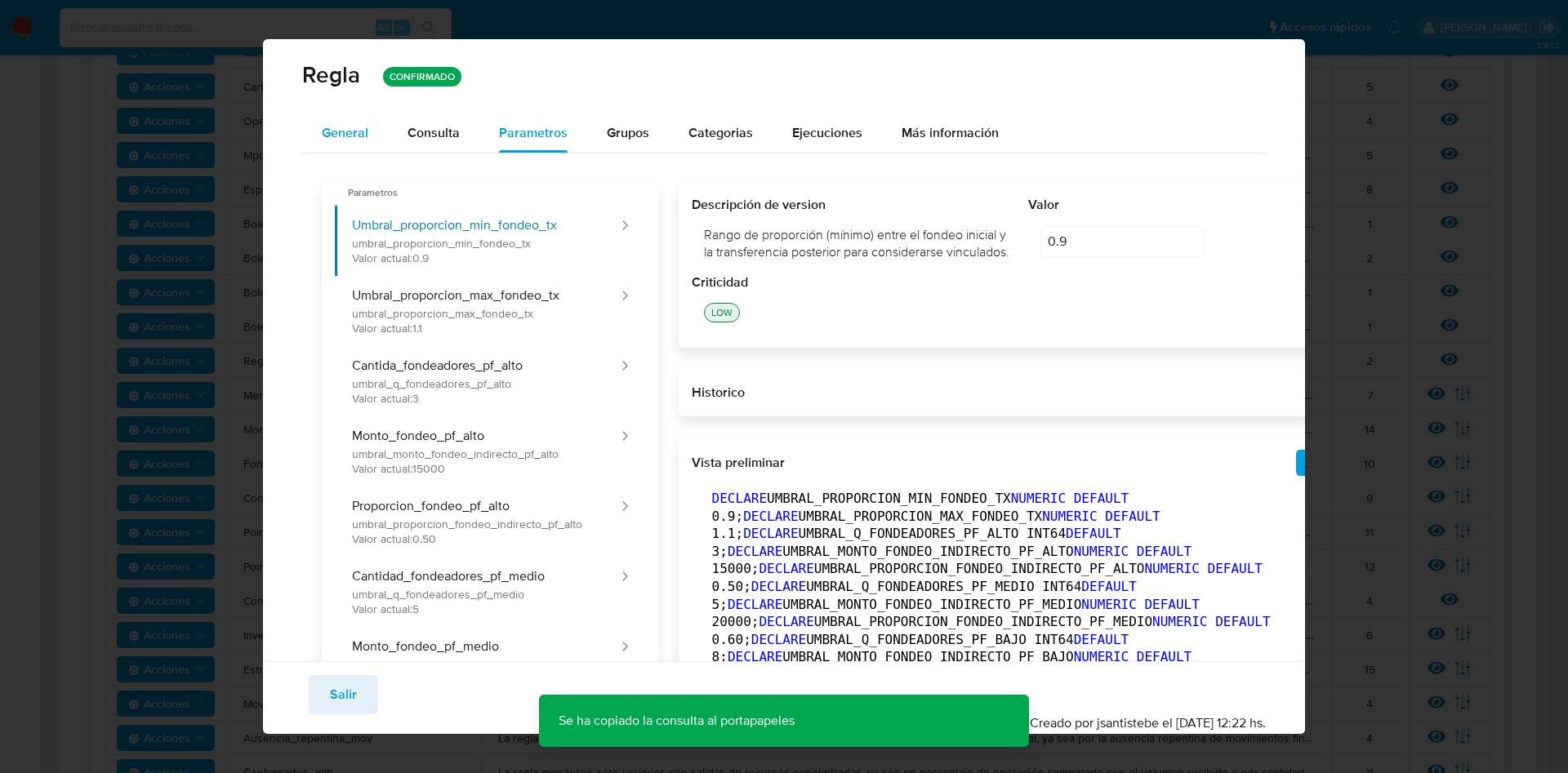
click at [346, 140] on span "General" at bounding box center [345, 132] width 46 height 18
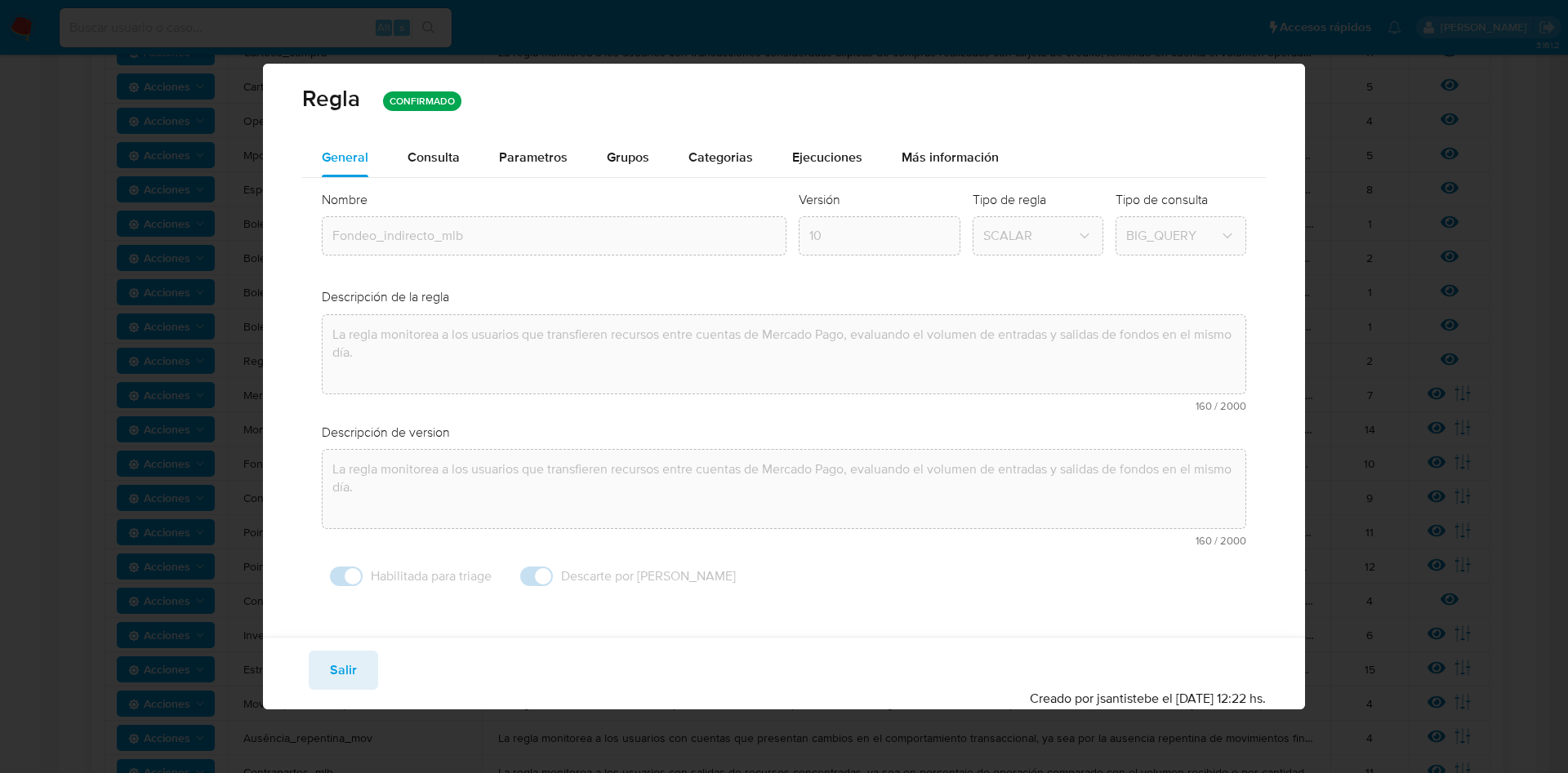
click at [346, 164] on span "General" at bounding box center [345, 156] width 46 height 18
click at [335, 668] on span "Salir" at bounding box center [344, 669] width 27 height 36
type input "1"
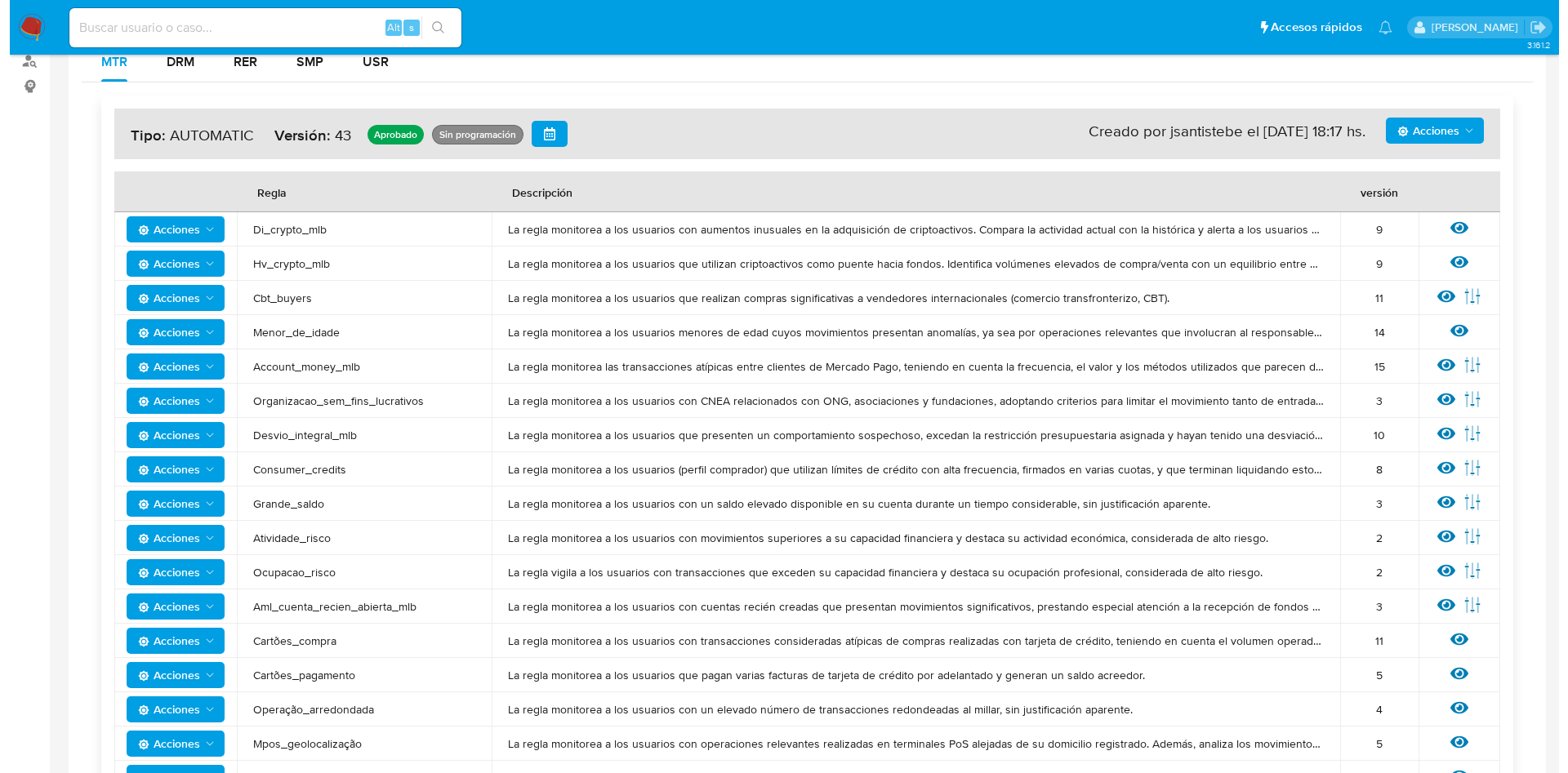
scroll to position [251, 0]
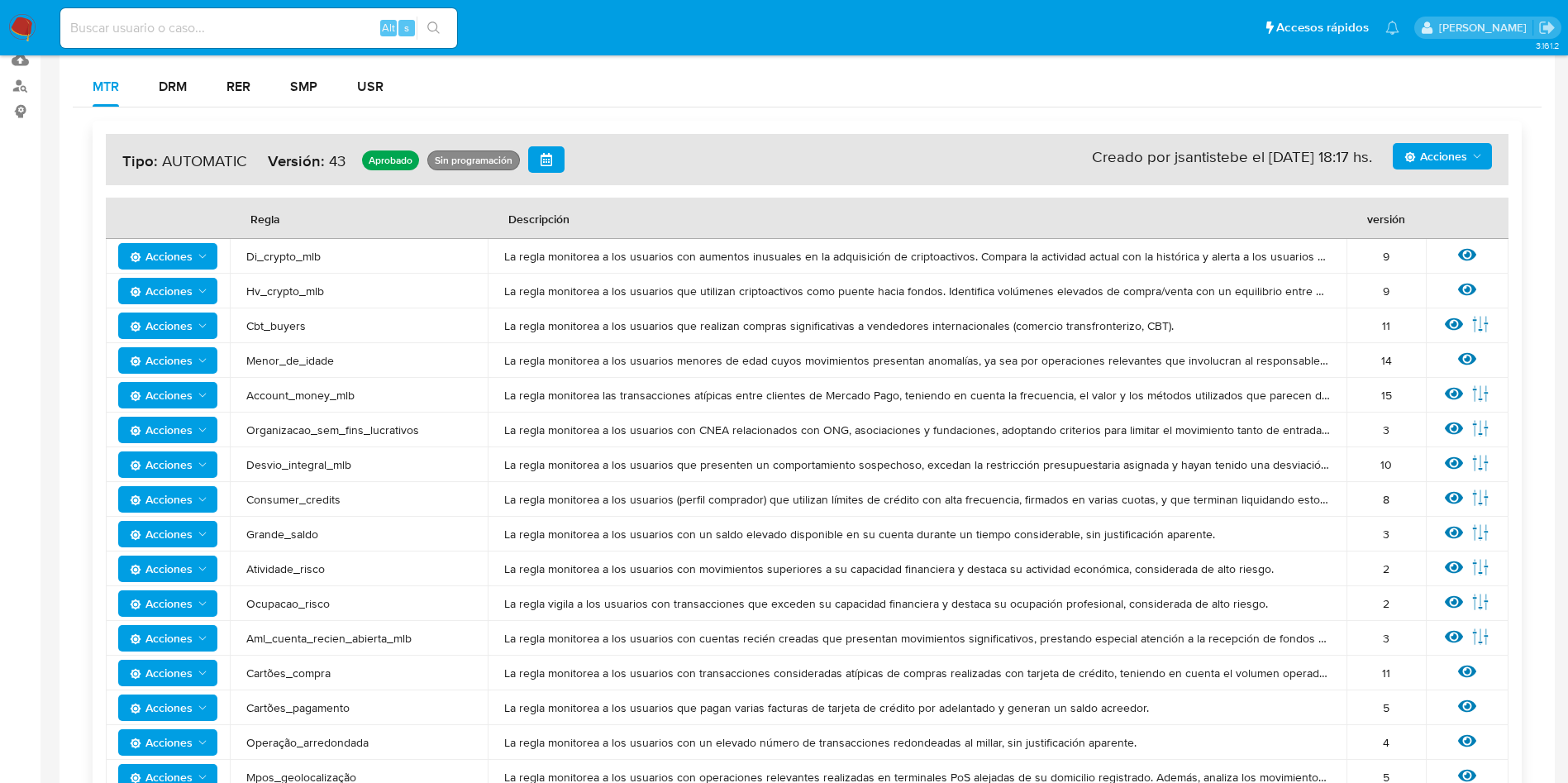
click at [1465, 355] on icon at bounding box center [1467, 359] width 19 height 19
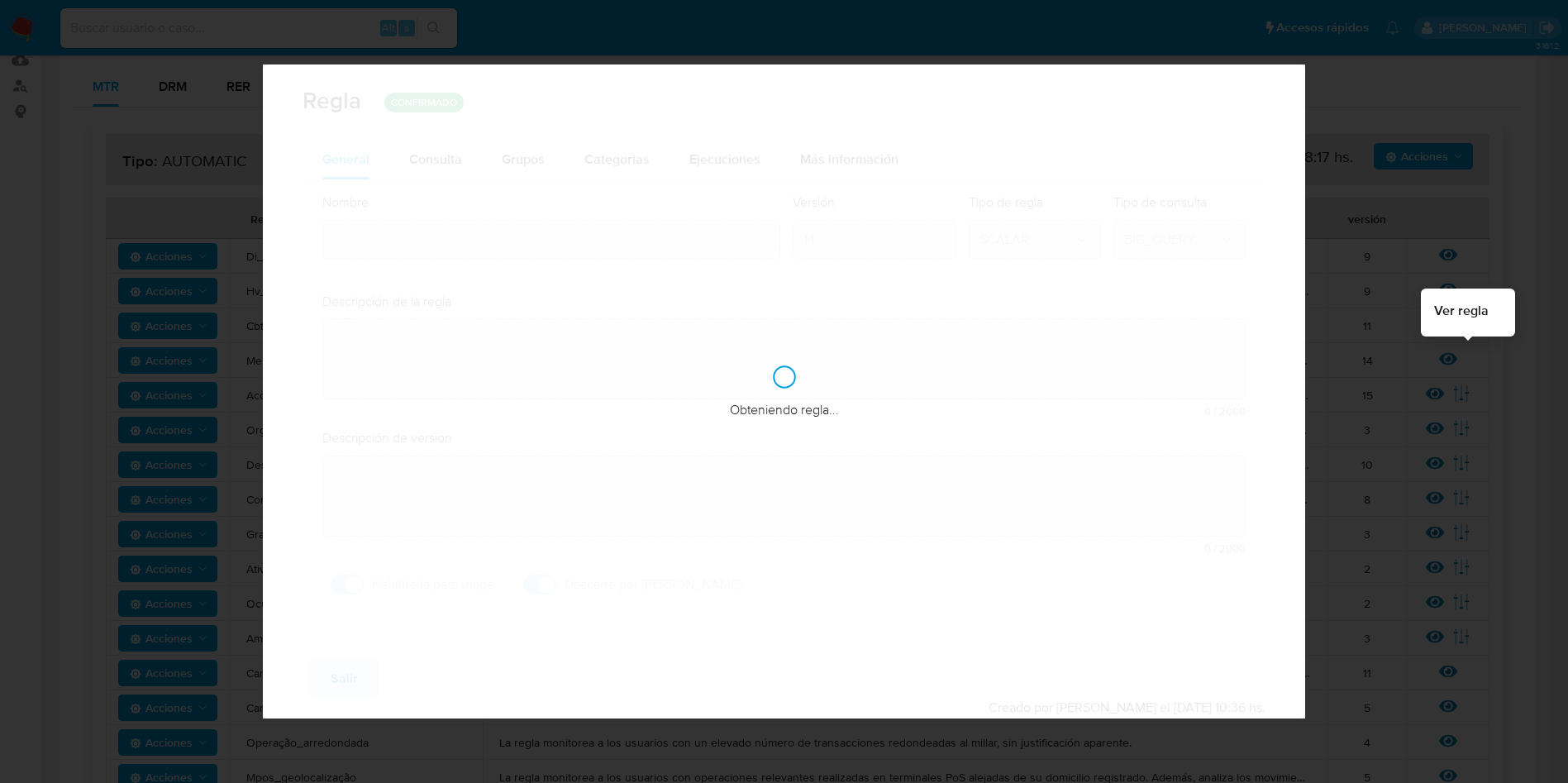
type input "Menor_de_idade"
type textarea "La regla monitorea a los usuarios menores de edad cuyos movimientos presentan a…"
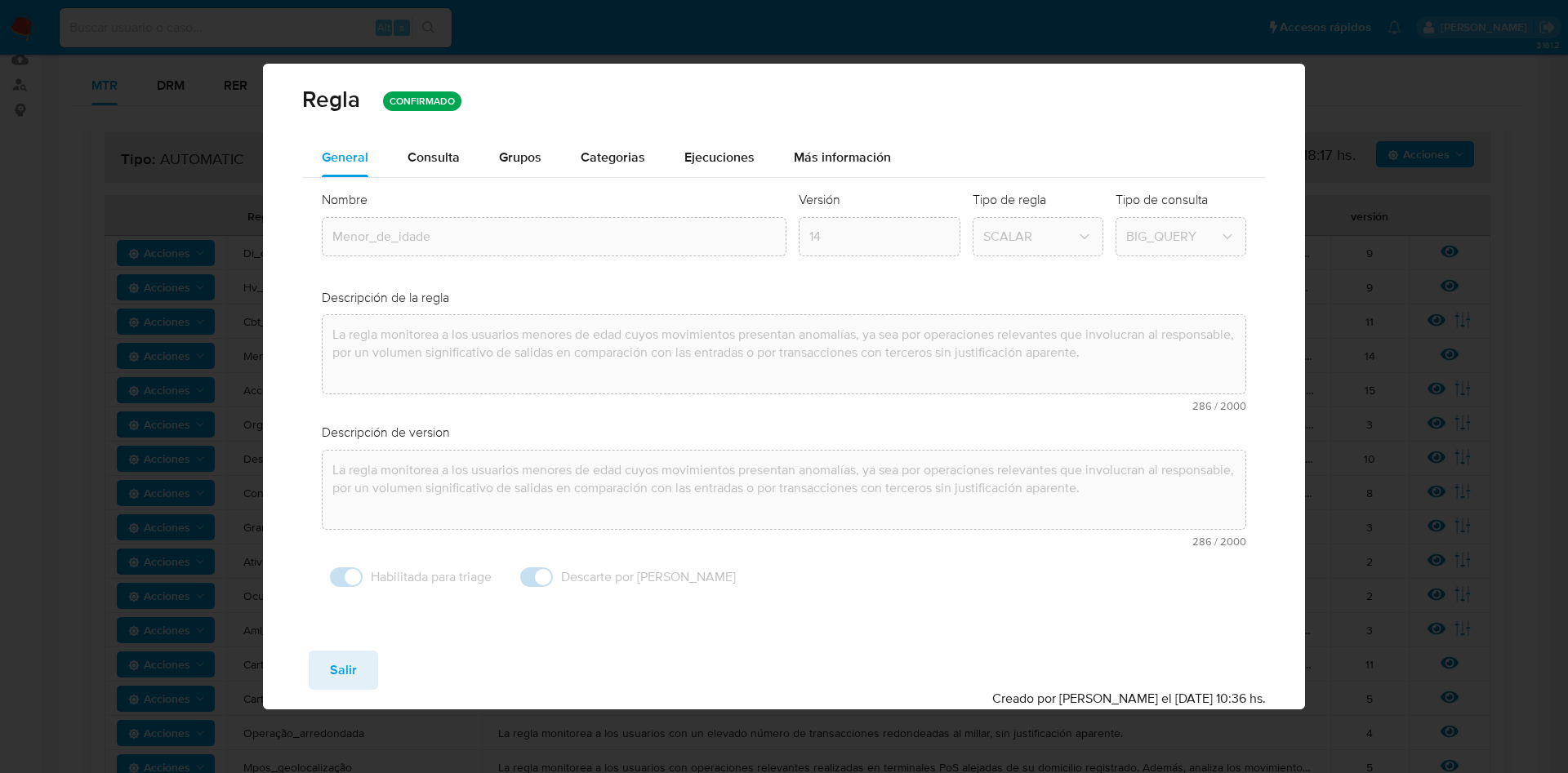
click at [442, 168] on div "Consulta" at bounding box center [433, 157] width 52 height 39
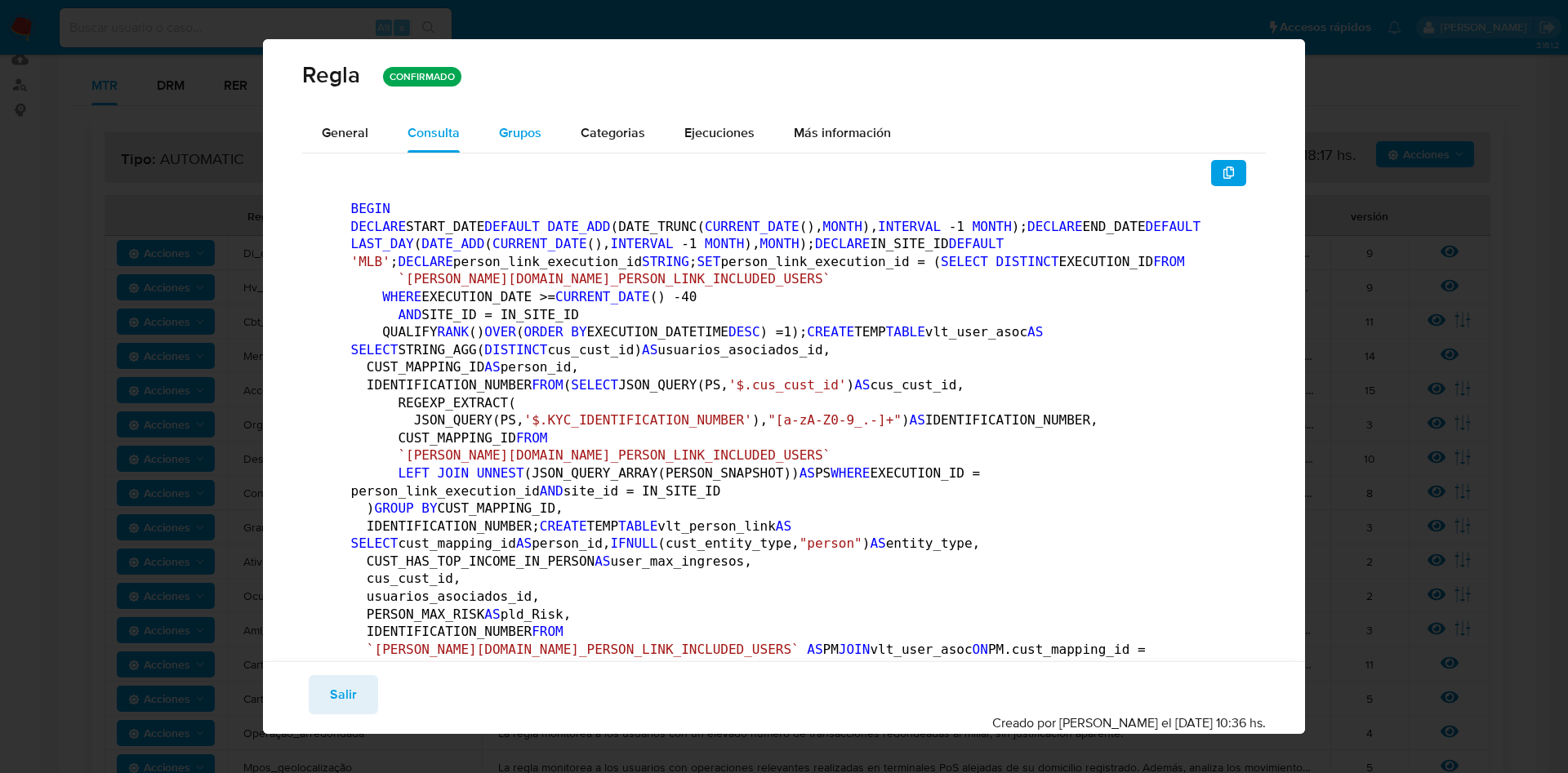
click at [512, 126] on span "Grupos" at bounding box center [520, 132] width 42 height 18
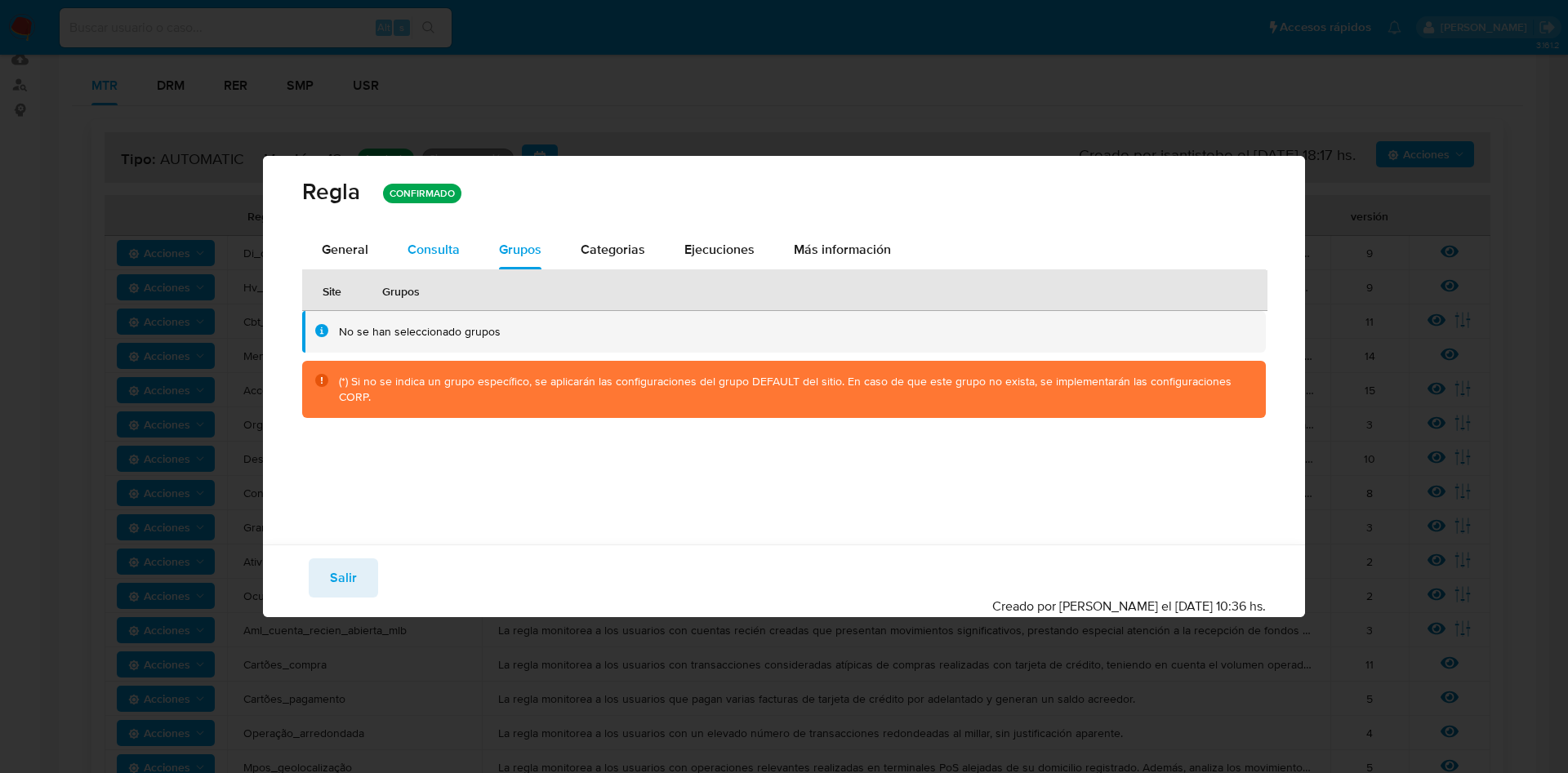
click at [431, 260] on div "Consulta" at bounding box center [433, 249] width 52 height 39
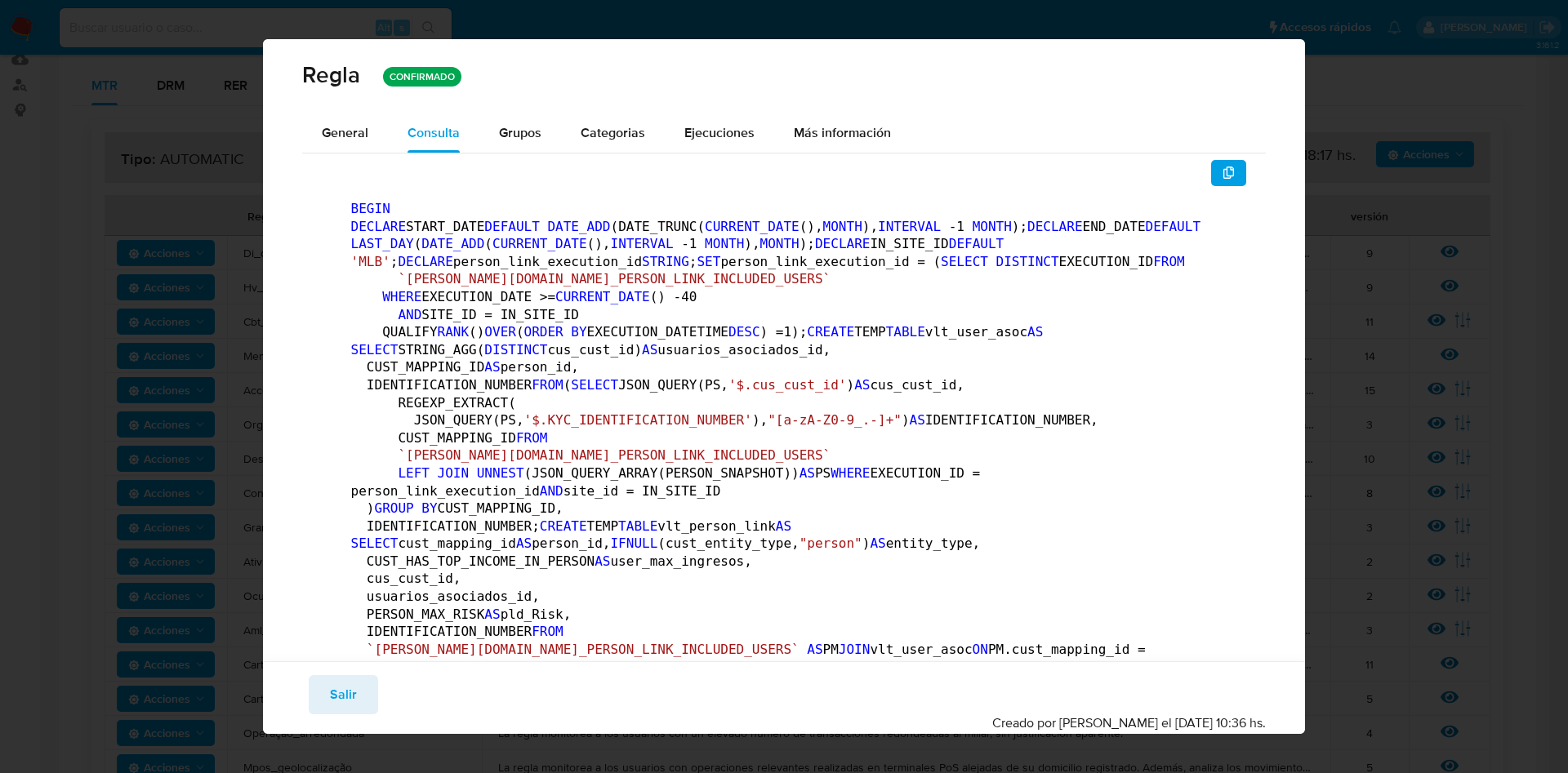
click at [1222, 178] on icon "button" at bounding box center [1229, 173] width 13 height 13
click at [342, 126] on span "General" at bounding box center [345, 132] width 46 height 18
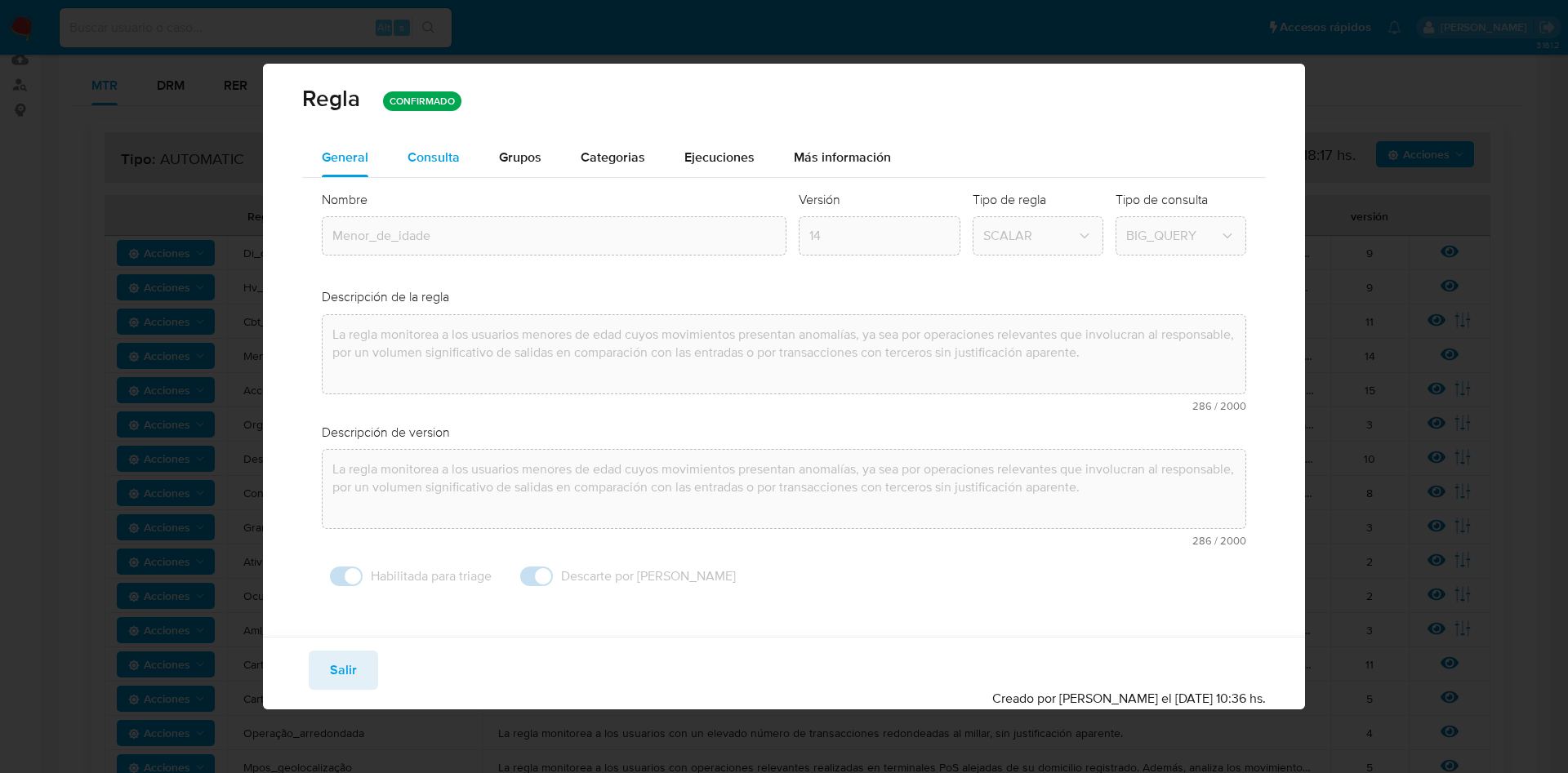
click at [457, 154] on span "Consulta" at bounding box center [433, 156] width 52 height 18
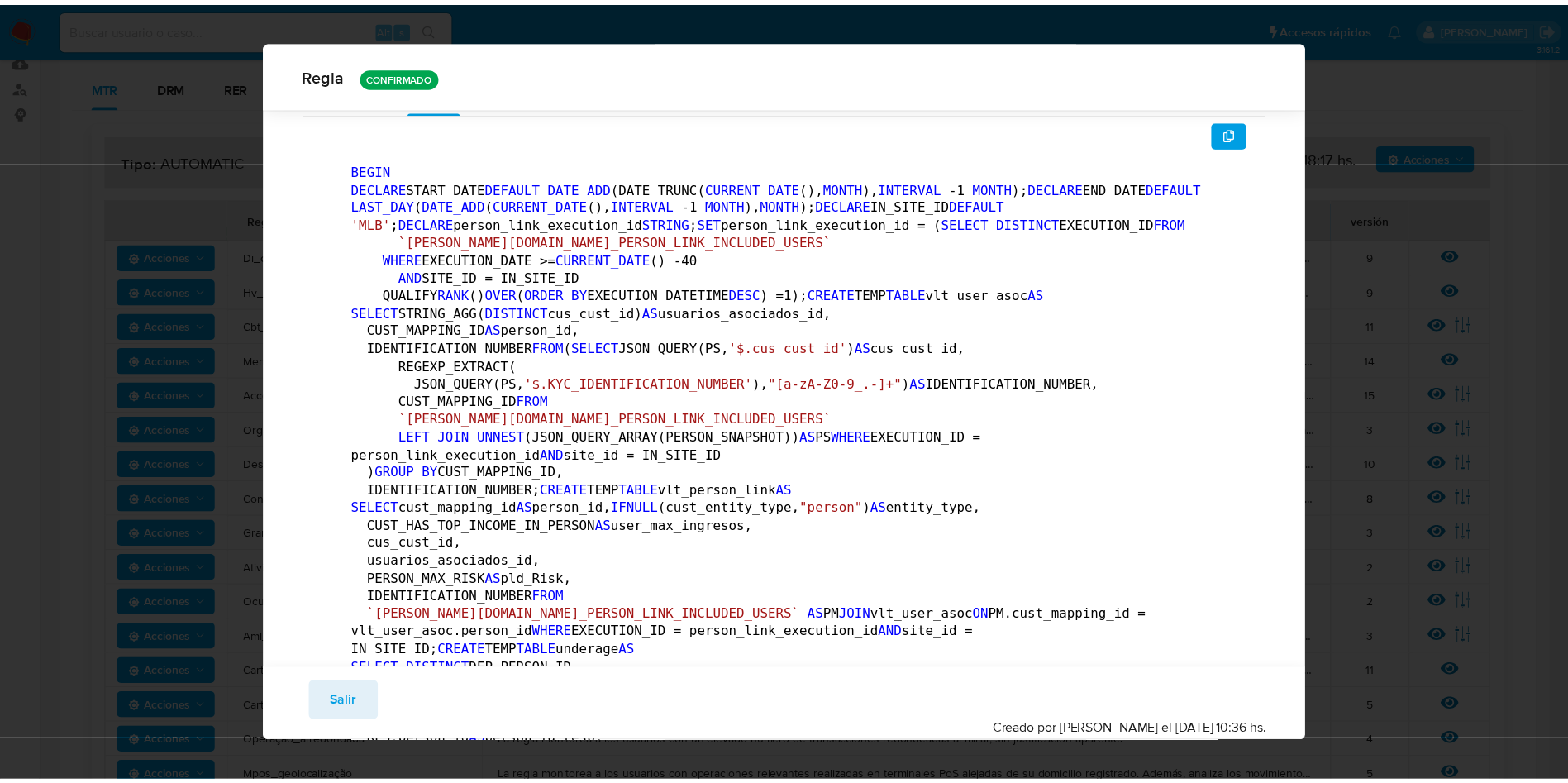
scroll to position [0, 0]
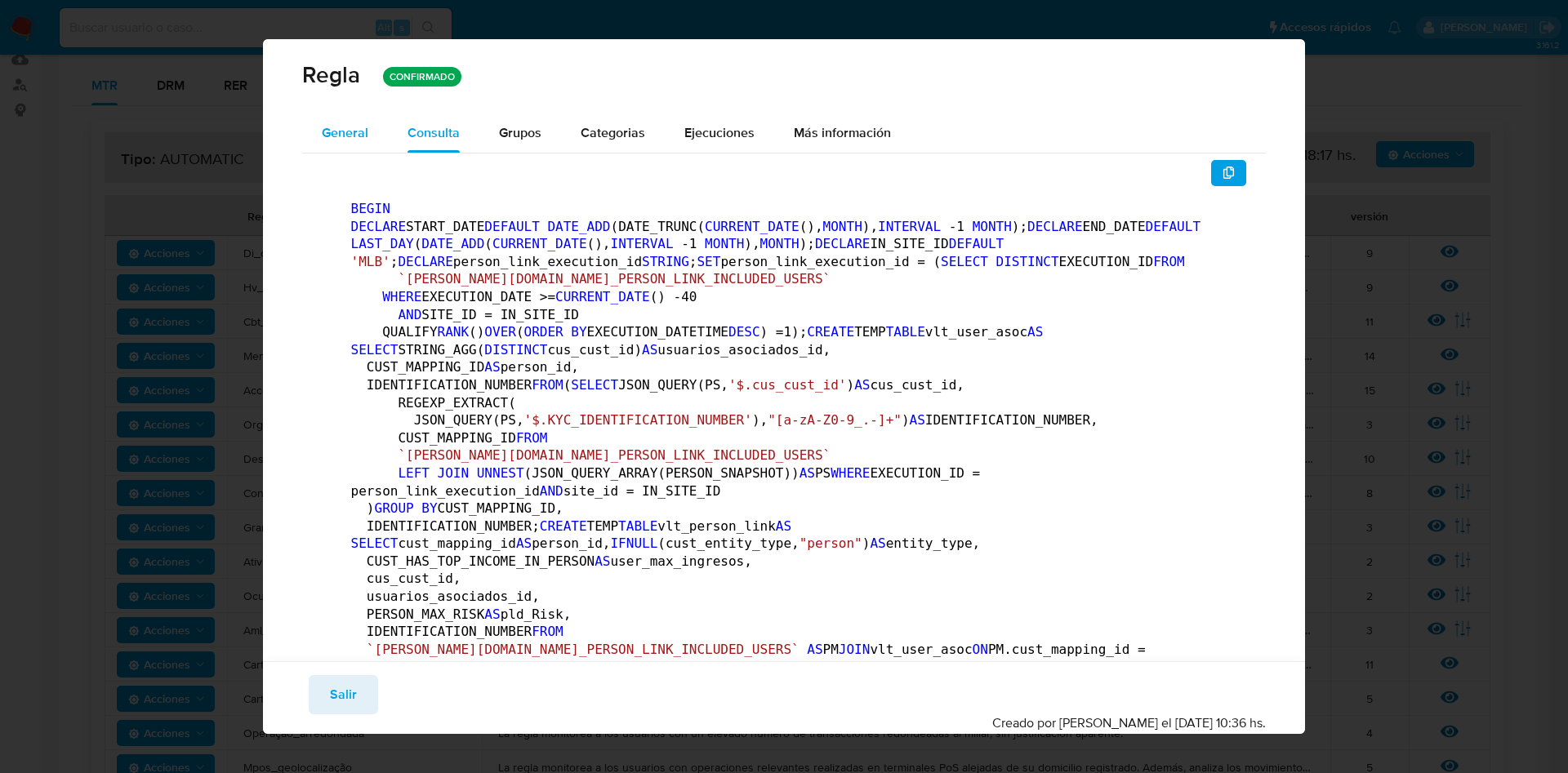
click at [366, 131] on span "General" at bounding box center [345, 132] width 46 height 18
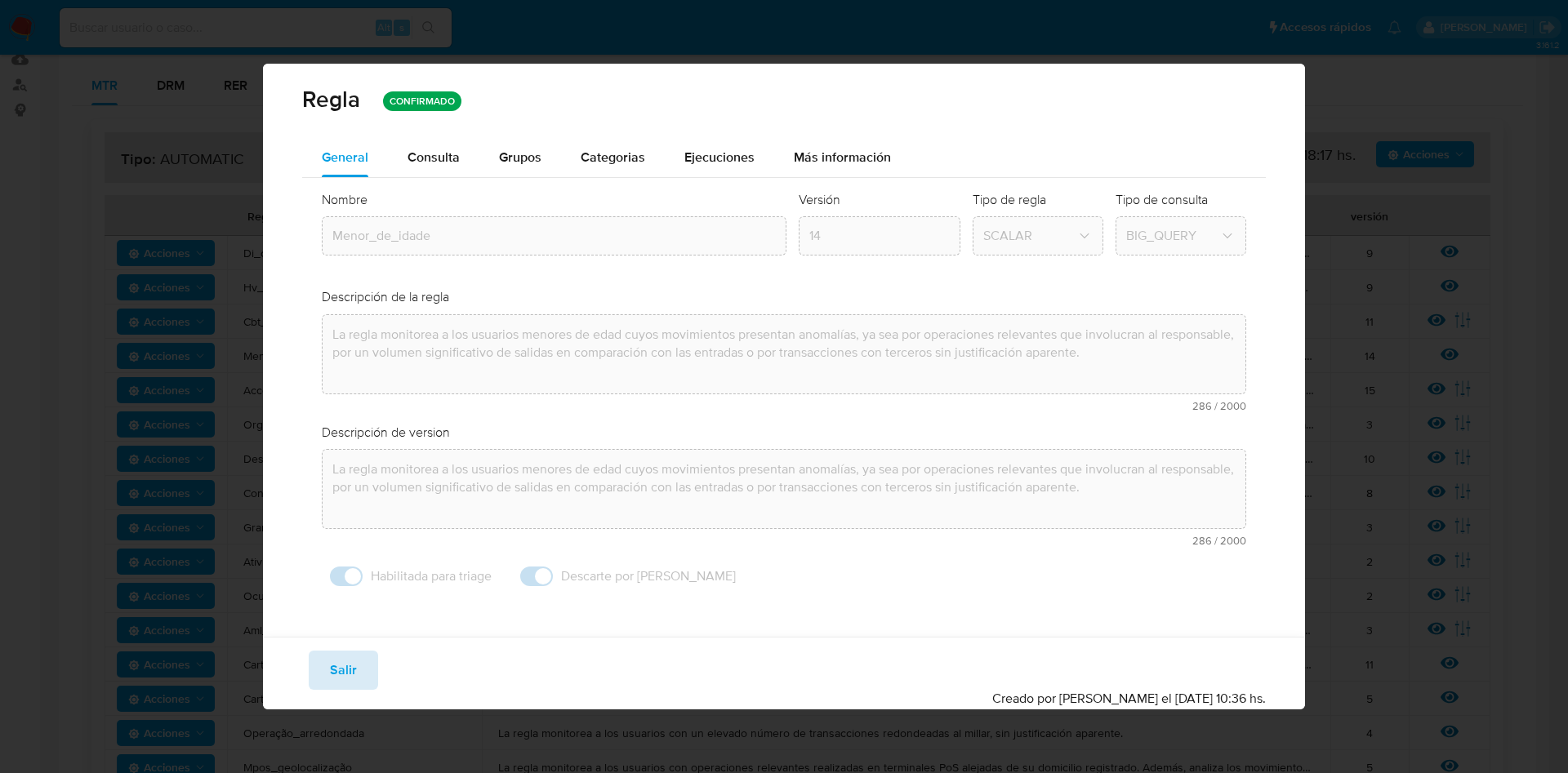
click at [343, 658] on span "Salir" at bounding box center [344, 669] width 27 height 36
type input "1"
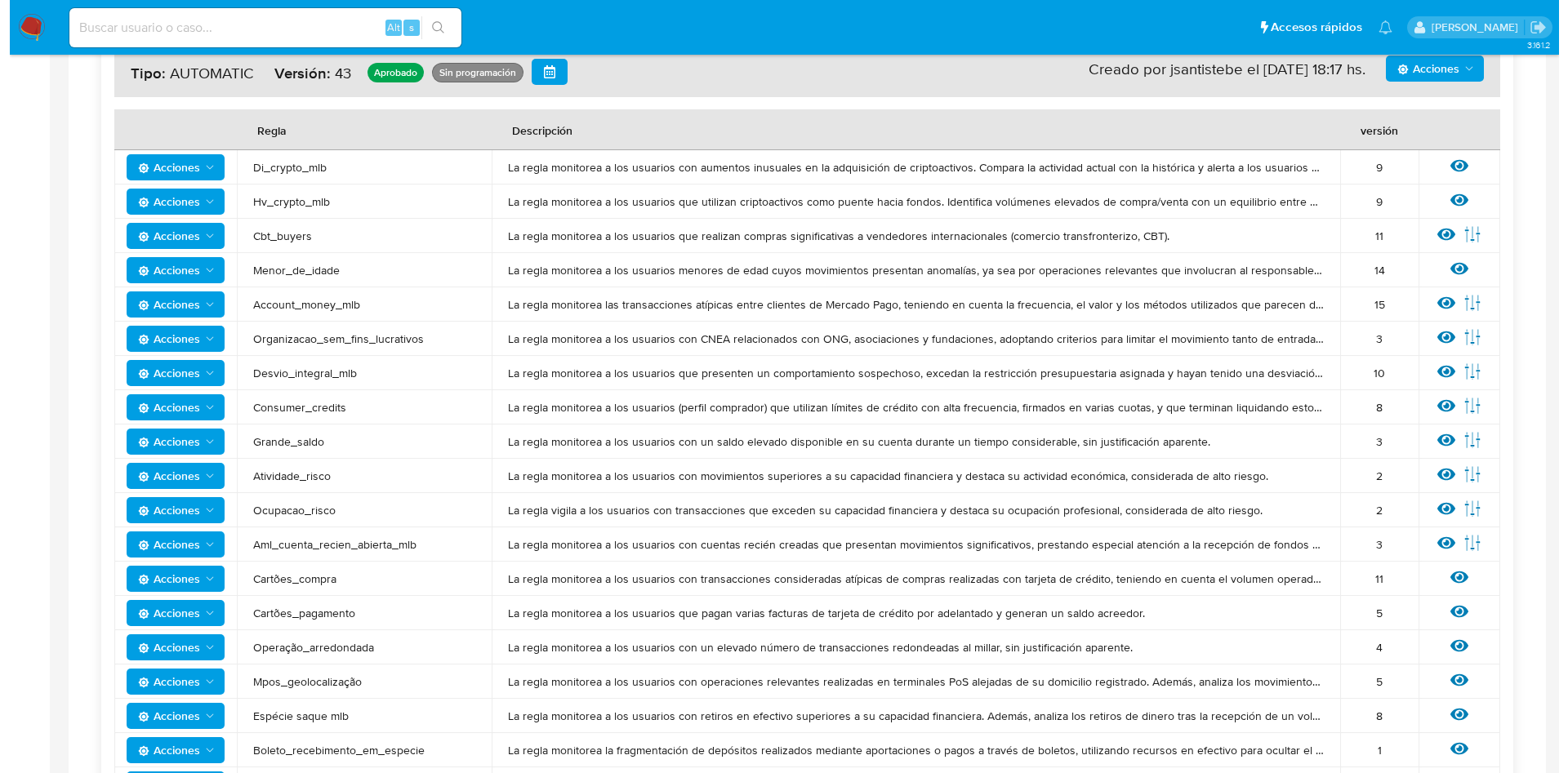
scroll to position [374, 0]
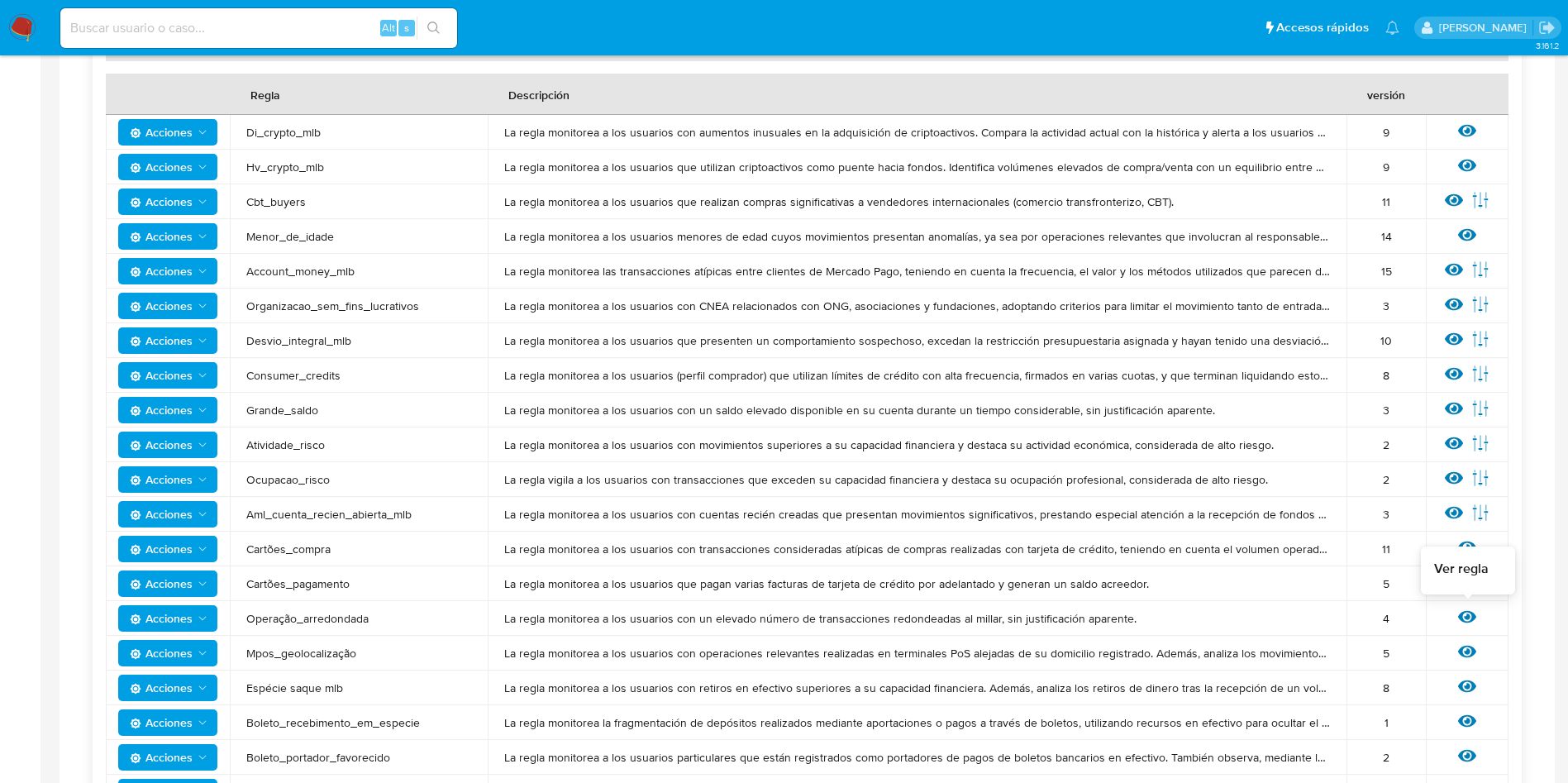
click at [1465, 617] on icon at bounding box center [1467, 617] width 19 height 13
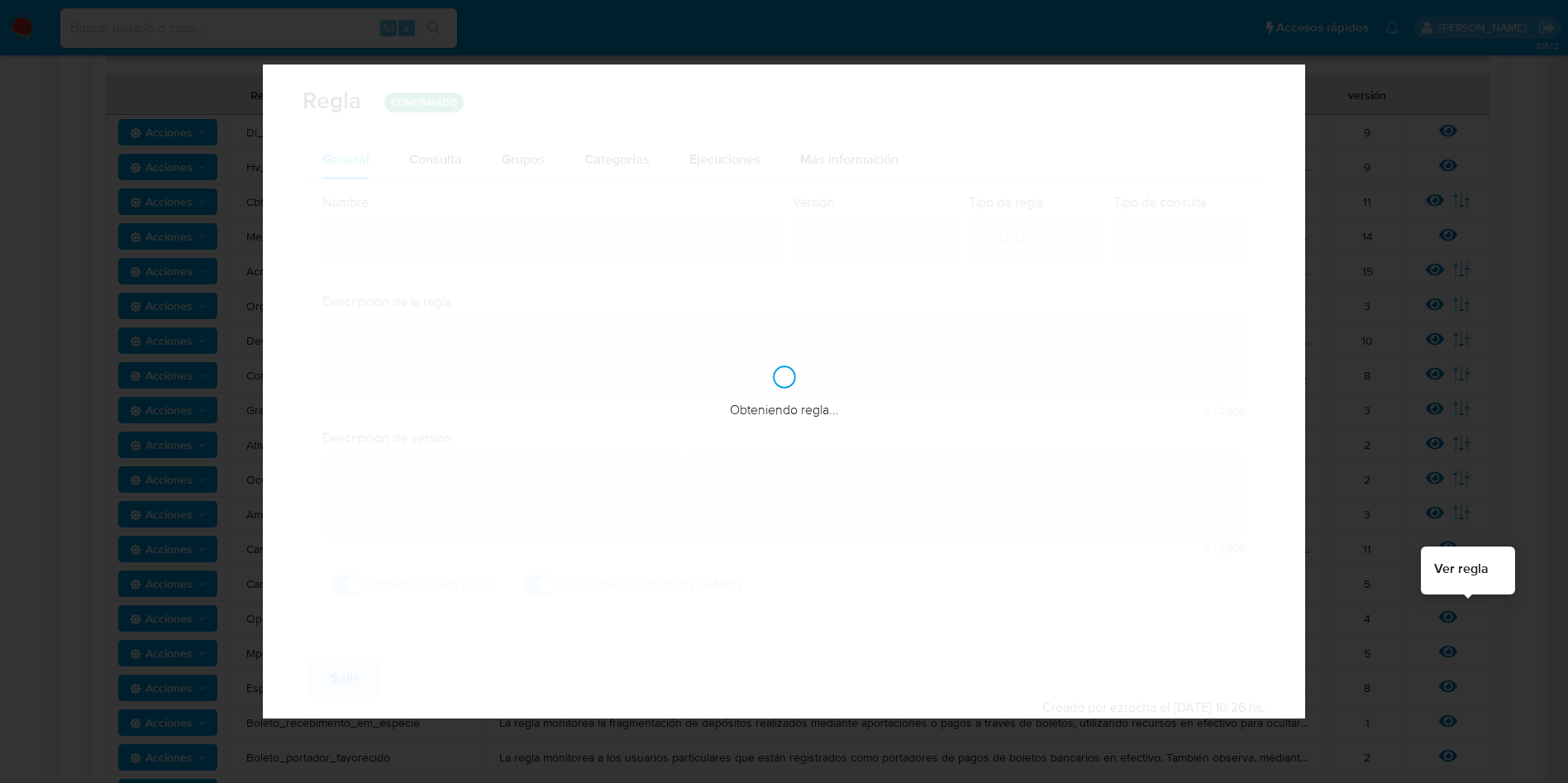
type input "Operação_arredondada"
type textarea "La regla monitorea a los usuarios con un elevado número de transacciones redond…"
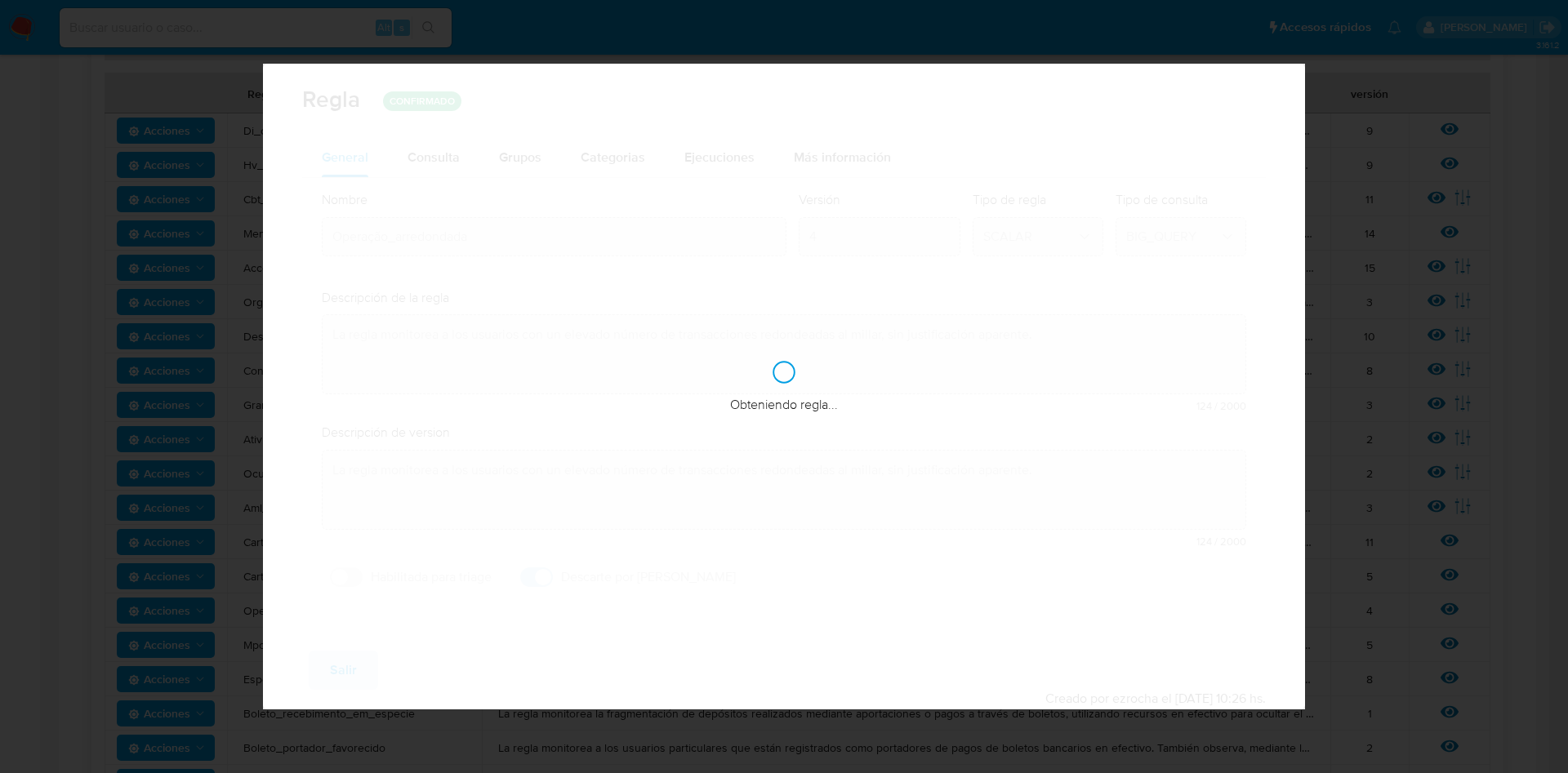
checkbox input "false"
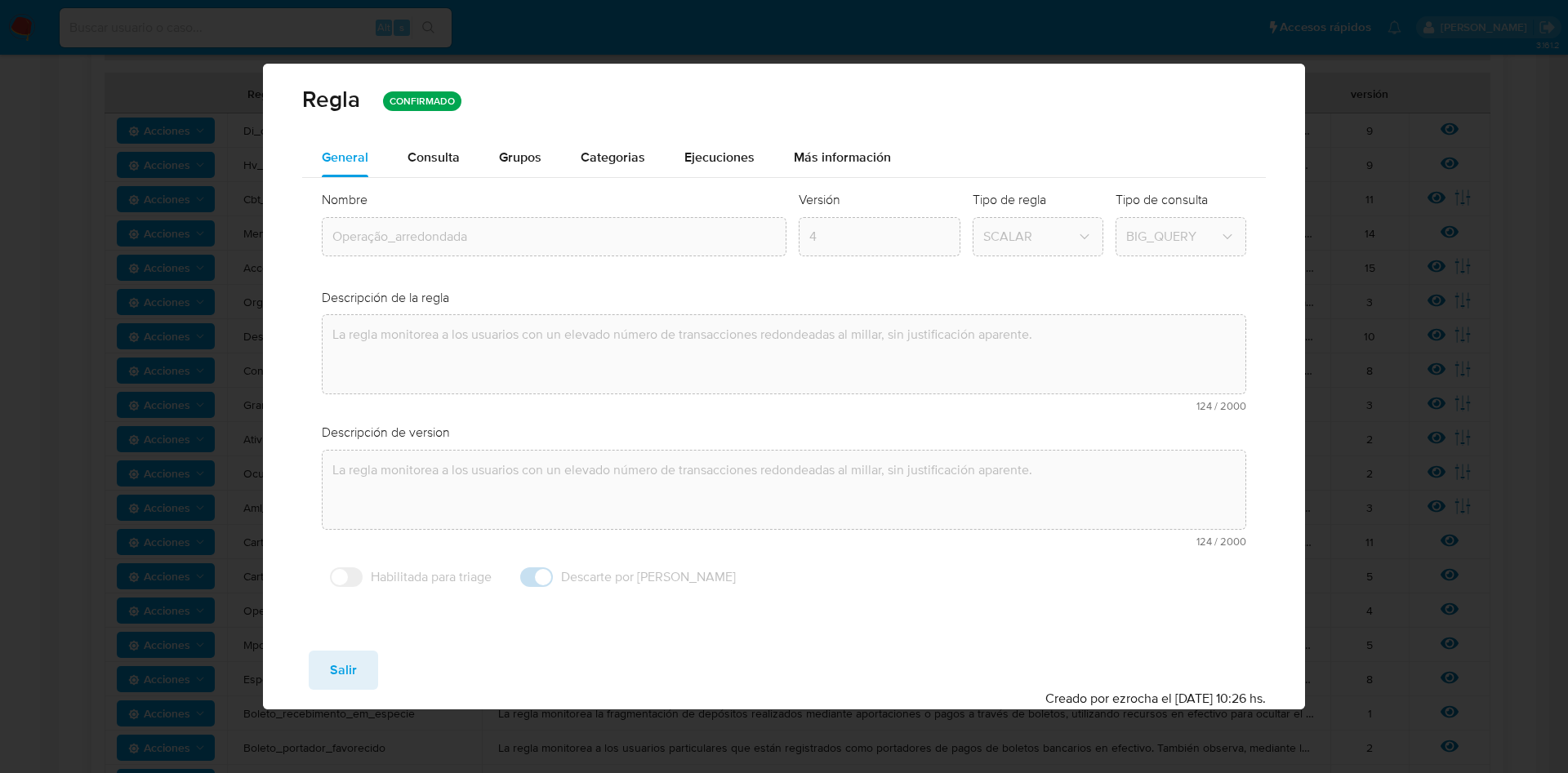
click at [444, 160] on span "Consulta" at bounding box center [433, 156] width 52 height 18
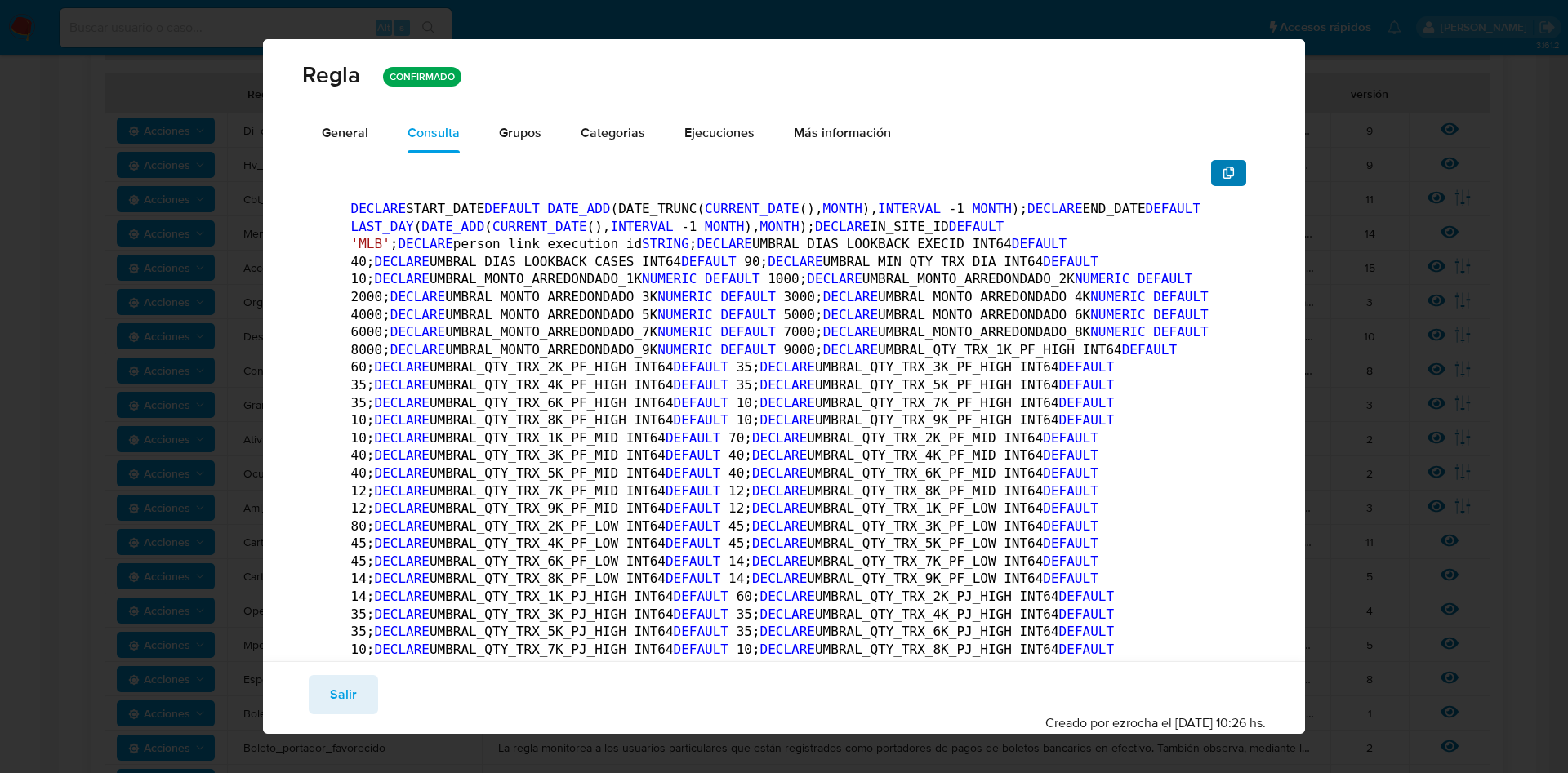
click at [1222, 173] on icon "button" at bounding box center [1229, 173] width 13 height 13
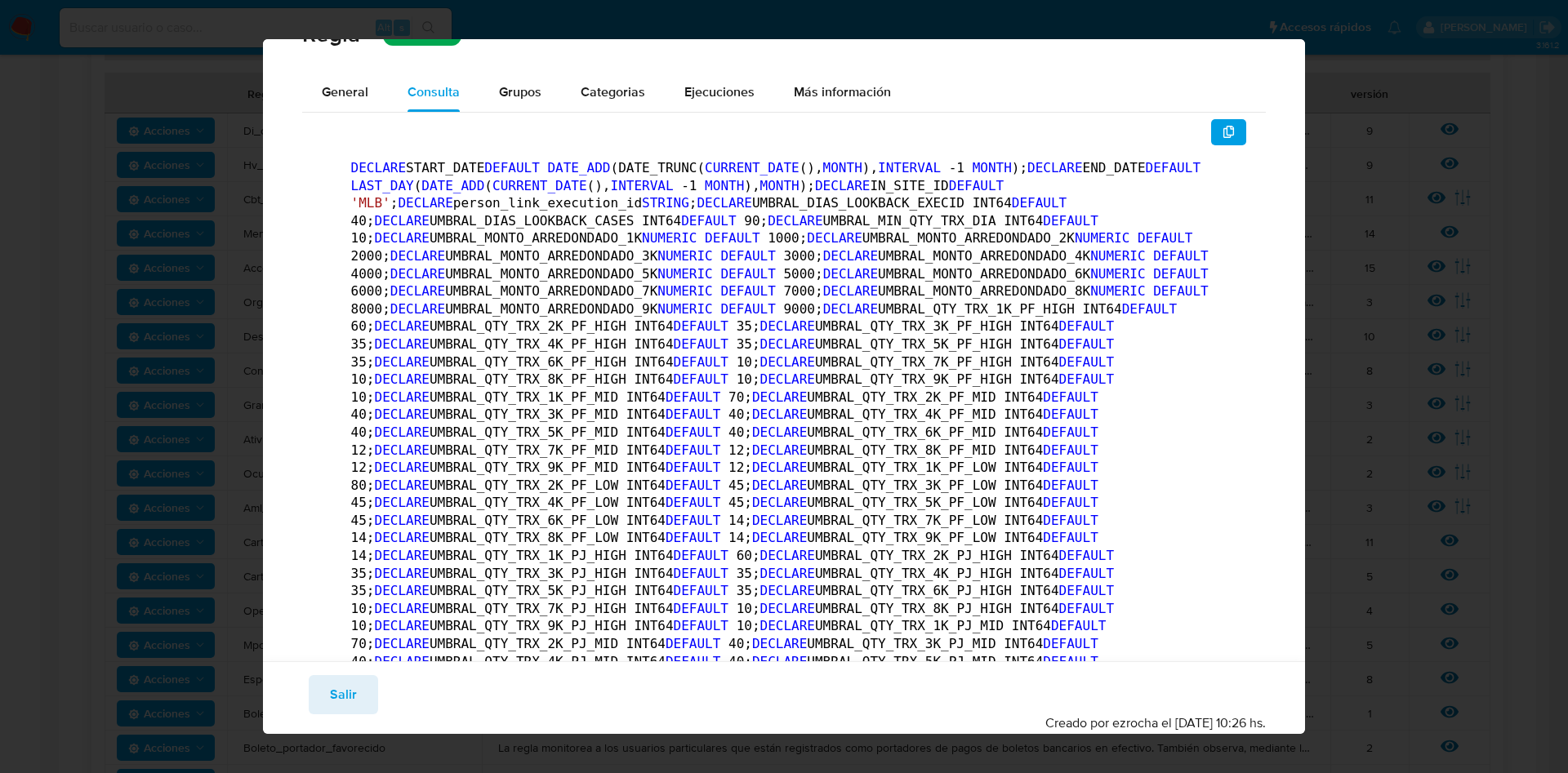
scroll to position [0, 0]
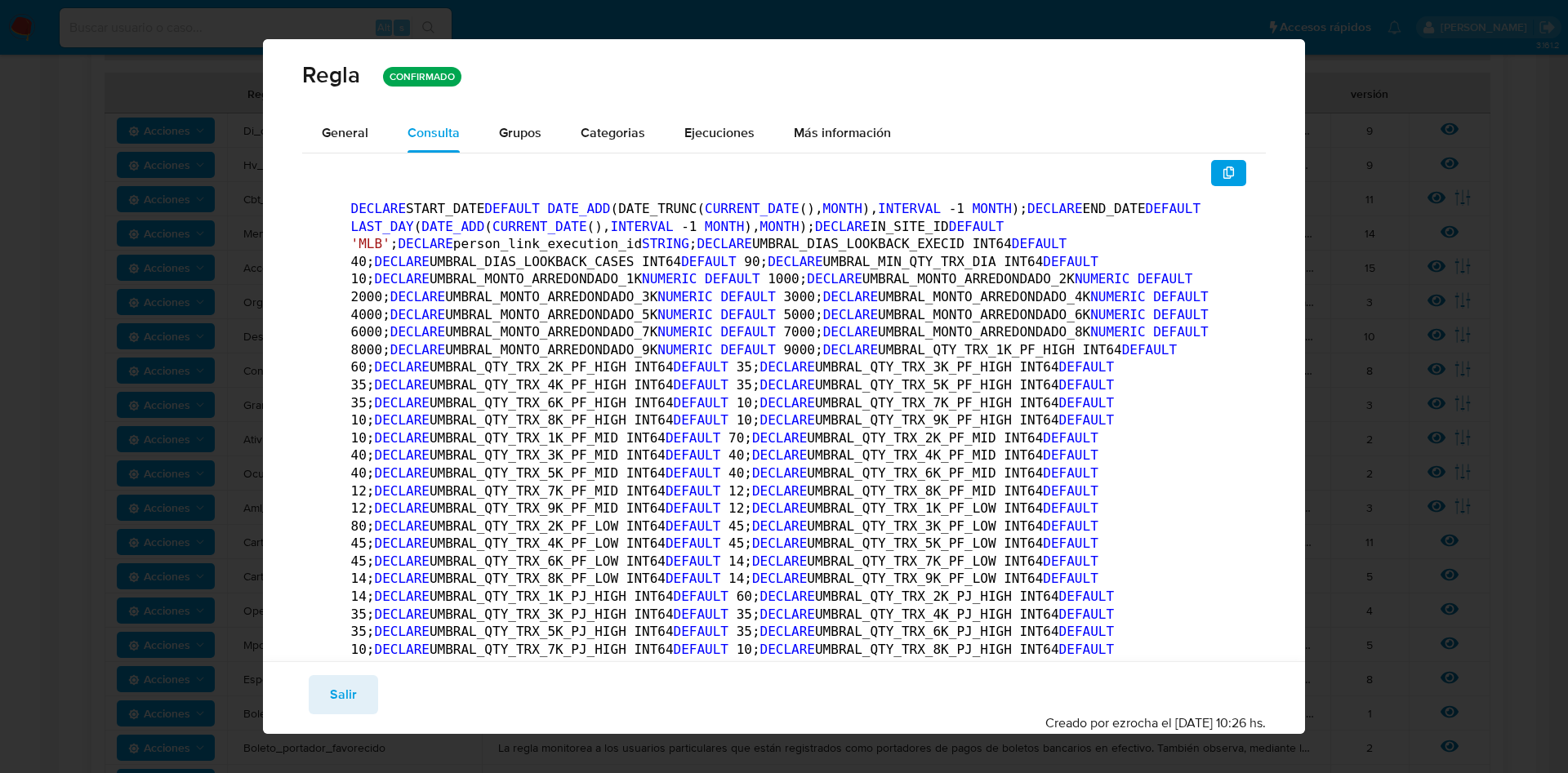
click at [1211, 166] on button "button" at bounding box center [1228, 172] width 36 height 26
click at [366, 133] on span "General" at bounding box center [345, 132] width 46 height 18
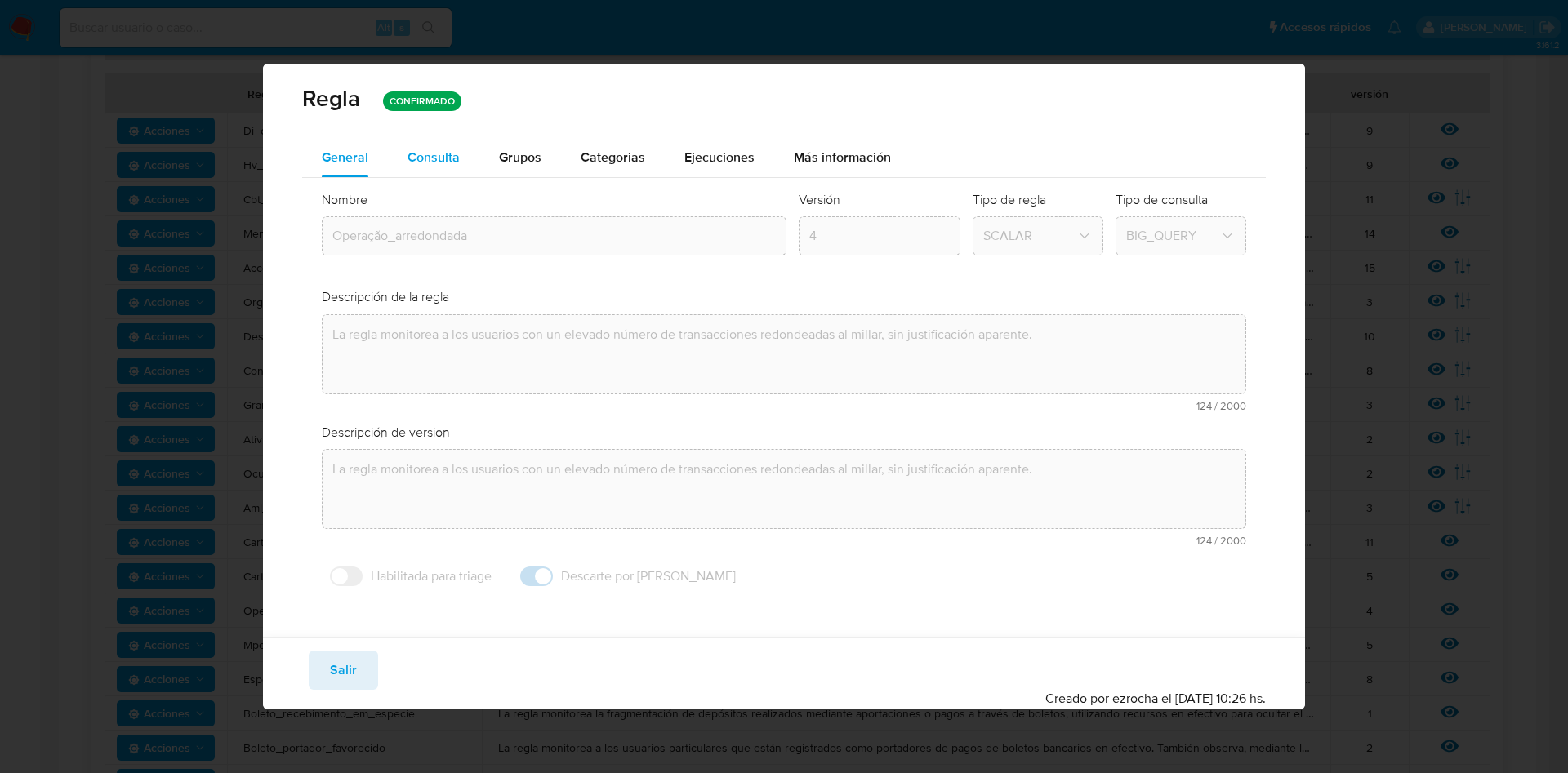
click at [455, 152] on span "Consulta" at bounding box center [433, 156] width 52 height 18
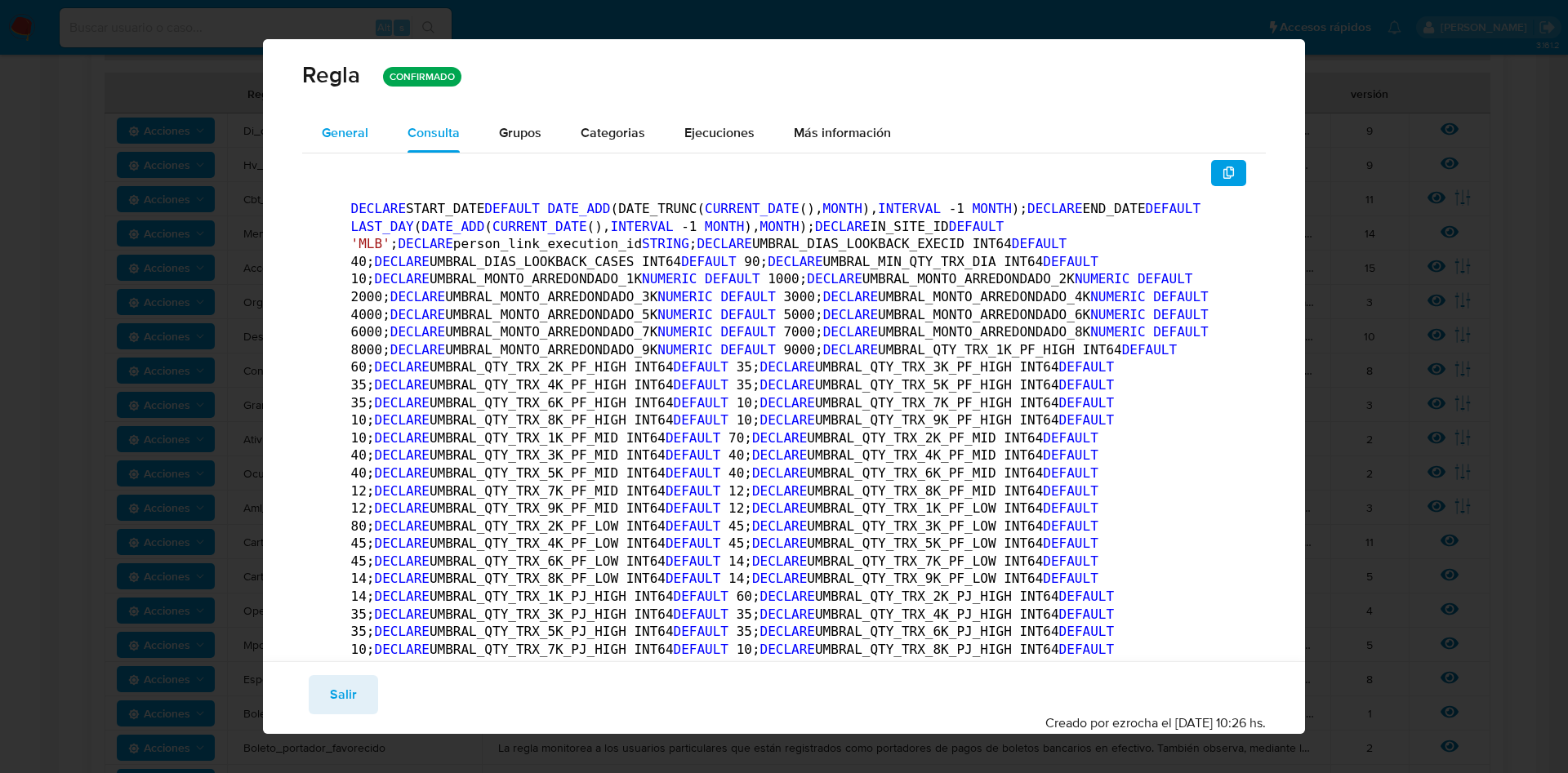
click at [346, 123] on span "General" at bounding box center [345, 132] width 46 height 18
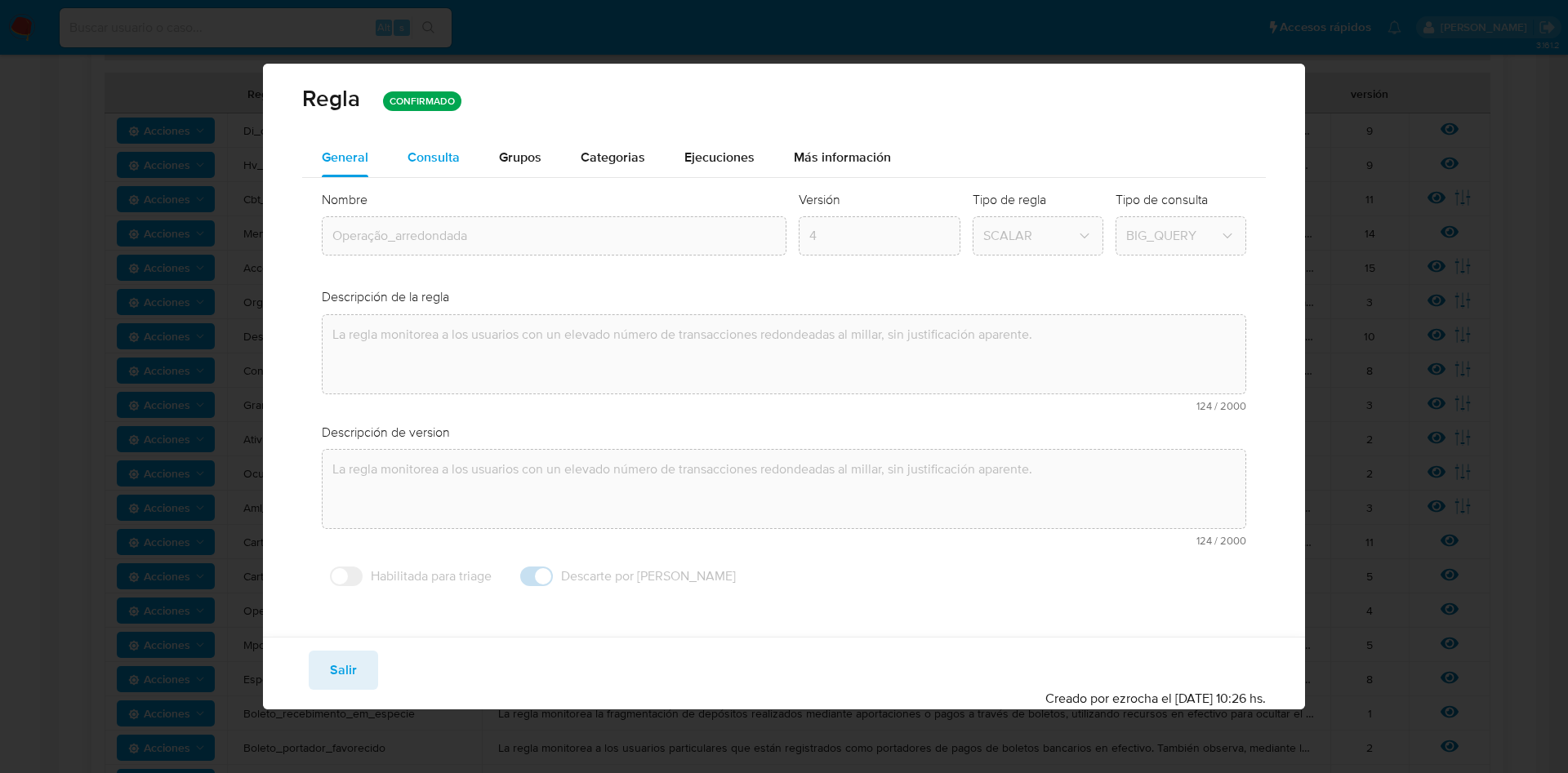
click at [453, 161] on span "Consulta" at bounding box center [433, 156] width 52 height 18
